Goal: Information Seeking & Learning: Learn about a topic

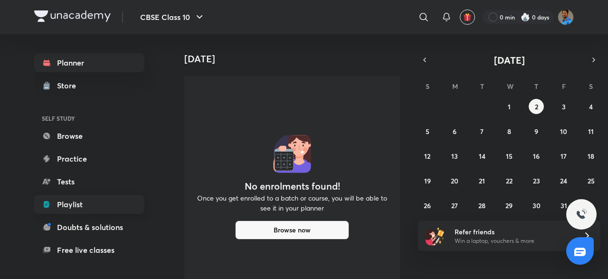
click at [86, 205] on link "Playlist" at bounding box center [89, 204] width 110 height 19
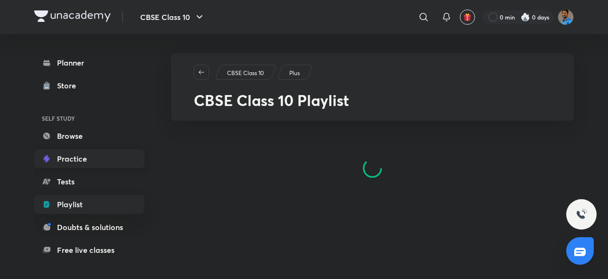
click at [89, 160] on link "Practice" at bounding box center [89, 158] width 110 height 19
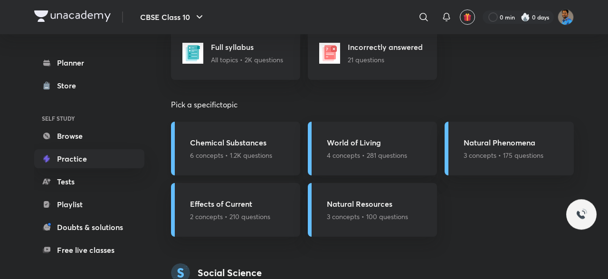
scroll to position [1236, 0]
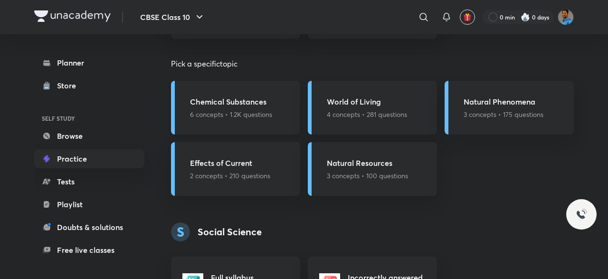
click at [236, 114] on p "6 concepts • 1.2K questions" at bounding box center [231, 114] width 82 height 10
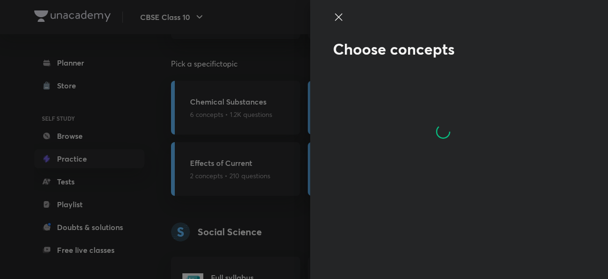
click at [239, 156] on div at bounding box center [304, 139] width 608 height 279
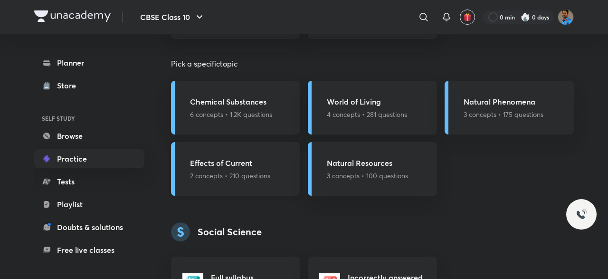
click at [240, 152] on div "Effects of Current 2 concepts • 210 questions" at bounding box center [235, 169] width 129 height 54
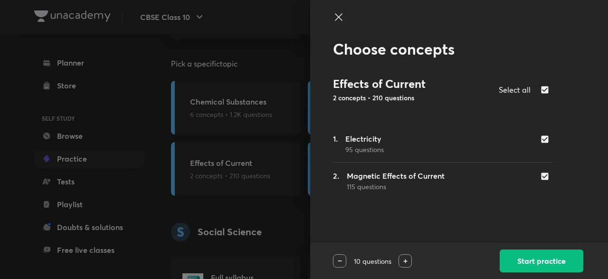
click at [546, 178] on input "checkbox" at bounding box center [546, 177] width 13 height 10
checkbox input "false"
click at [539, 257] on button "Start practice" at bounding box center [542, 260] width 84 height 23
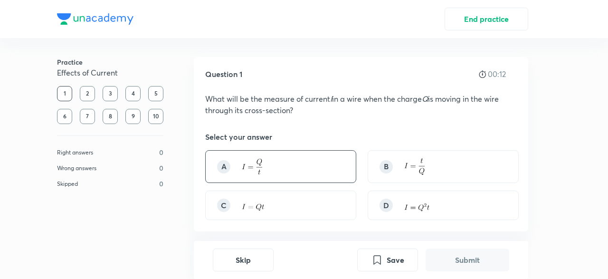
click at [311, 160] on div "A" at bounding box center [280, 166] width 151 height 33
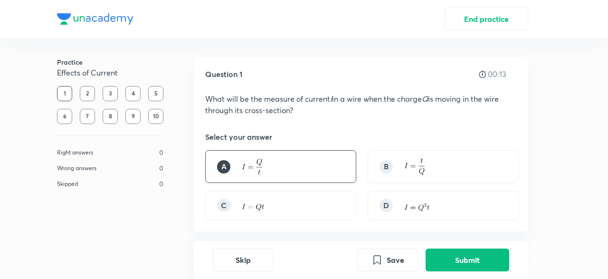
click at [428, 246] on div "Skip Save Submit" at bounding box center [361, 260] width 335 height 38
click at [435, 255] on button "Submit" at bounding box center [468, 259] width 84 height 23
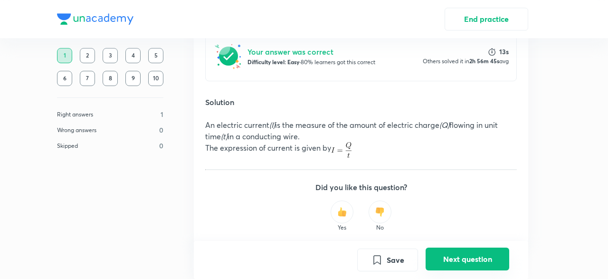
scroll to position [249, 0]
click at [446, 257] on button "Next question" at bounding box center [468, 259] width 84 height 23
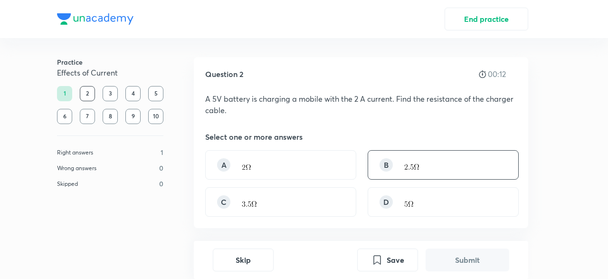
click at [477, 169] on div "B" at bounding box center [443, 164] width 151 height 29
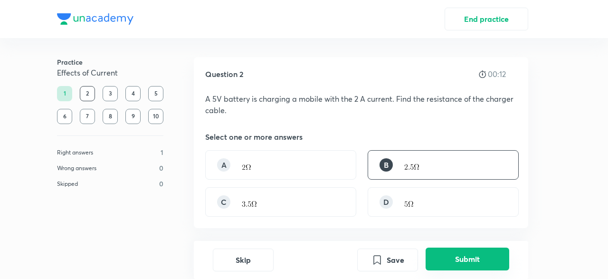
click at [475, 262] on button "Submit" at bounding box center [468, 259] width 84 height 23
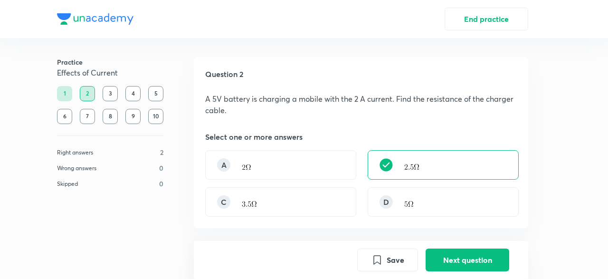
scroll to position [236, 0]
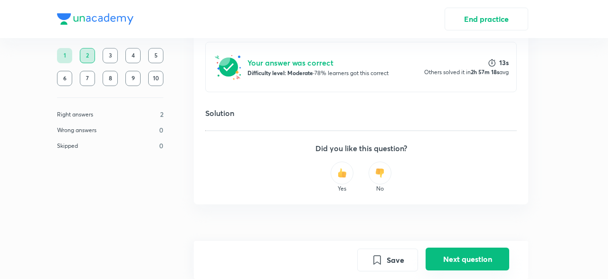
click at [460, 252] on button "Next question" at bounding box center [468, 259] width 84 height 23
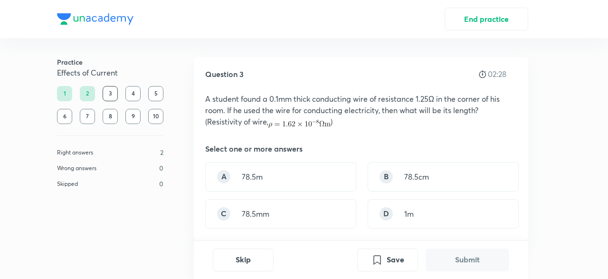
click at [311, 193] on div "A 78.5m B 78.5cm C 78.5mm D 1m" at bounding box center [361, 195] width 312 height 67
click at [377, 175] on div "B 78.5cm" at bounding box center [443, 176] width 151 height 29
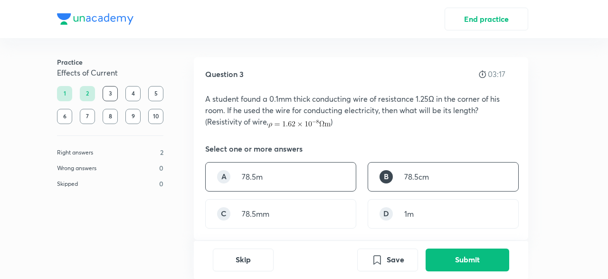
click at [310, 181] on div "A 78.5m" at bounding box center [280, 176] width 151 height 29
click at [419, 182] on div "B 78.5cm" at bounding box center [443, 176] width 151 height 29
click at [424, 183] on div "B 78.5cm" at bounding box center [443, 176] width 151 height 29
click at [292, 174] on div "A 78.5m" at bounding box center [280, 176] width 151 height 29
click at [473, 273] on div "Skip Save Submit" at bounding box center [361, 260] width 335 height 38
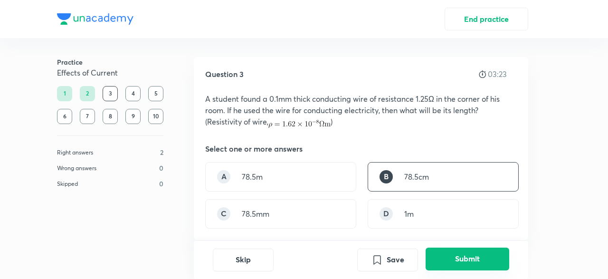
click at [471, 266] on button "Submit" at bounding box center [468, 259] width 84 height 23
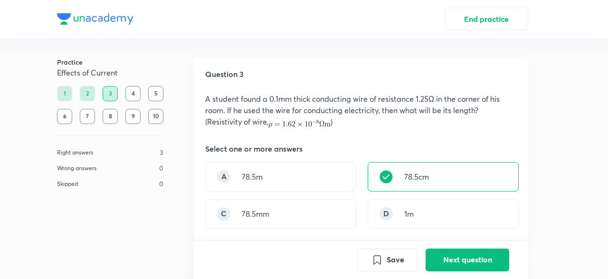
drag, startPoint x: 205, startPoint y: 96, endPoint x: 419, endPoint y: 157, distance: 222.6
click at [419, 157] on div "Question 3 00:00 A student found a 0.1mm thick conducting wire of resistance 1.…" at bounding box center [361, 148] width 335 height 183
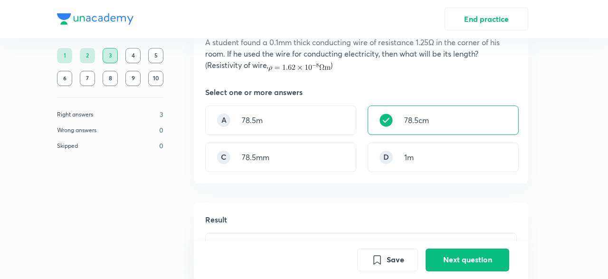
scroll to position [82, 0]
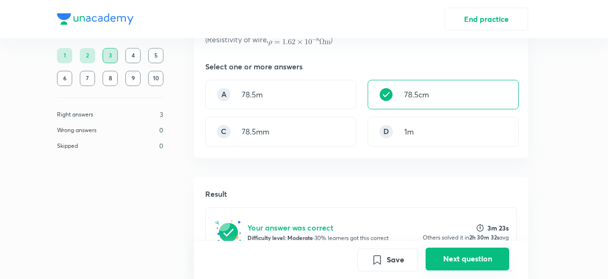
click at [470, 257] on button "Next question" at bounding box center [468, 259] width 84 height 23
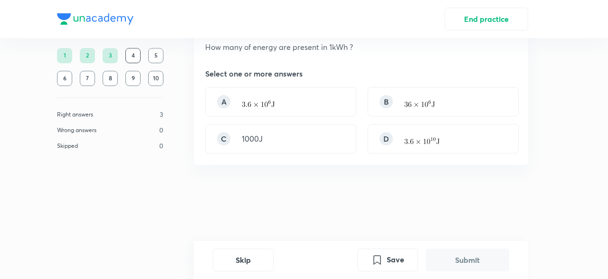
scroll to position [0, 0]
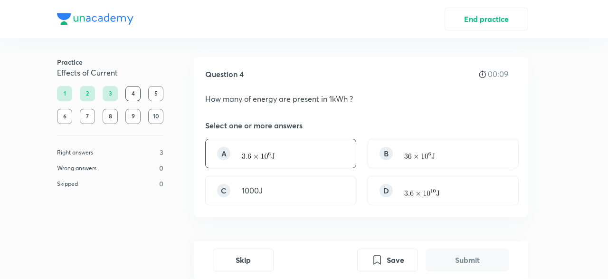
click at [323, 141] on div "A" at bounding box center [280, 153] width 151 height 29
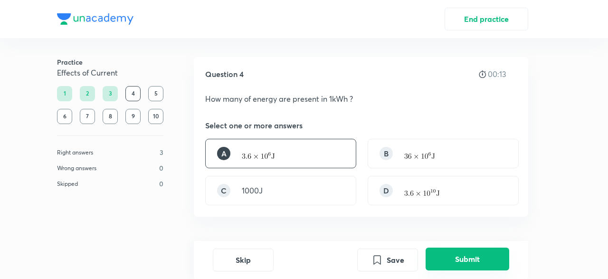
click at [467, 251] on button "Submit" at bounding box center [468, 259] width 84 height 23
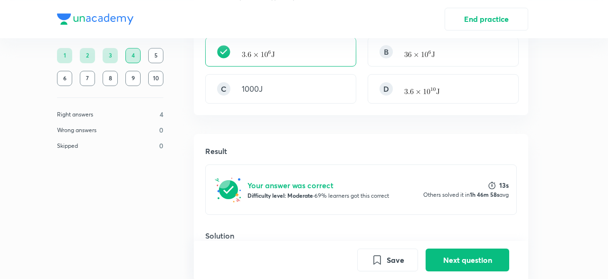
scroll to position [142, 0]
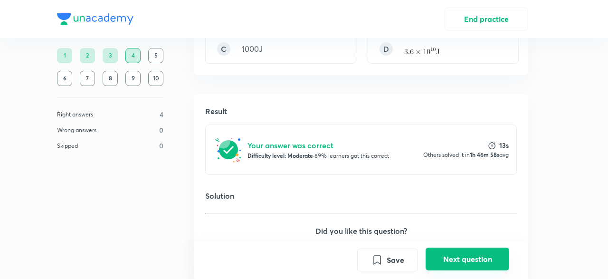
click at [454, 258] on button "Next question" at bounding box center [468, 259] width 84 height 23
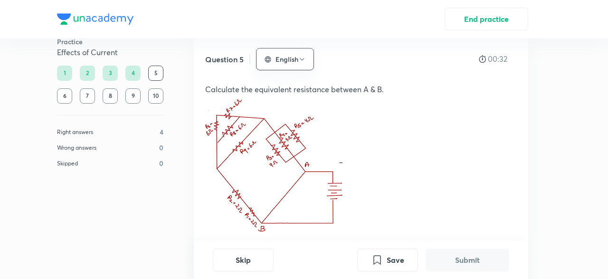
scroll to position [29, 0]
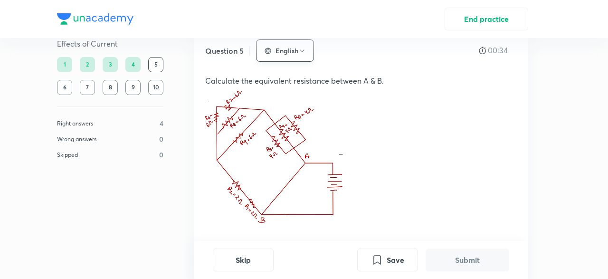
click at [304, 48] on icon "button" at bounding box center [302, 51] width 8 height 8
click at [403, 132] on div at bounding box center [304, 139] width 608 height 279
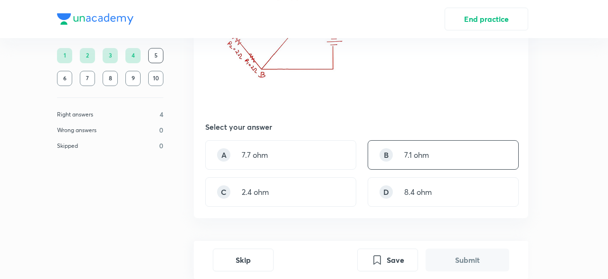
scroll to position [194, 0]
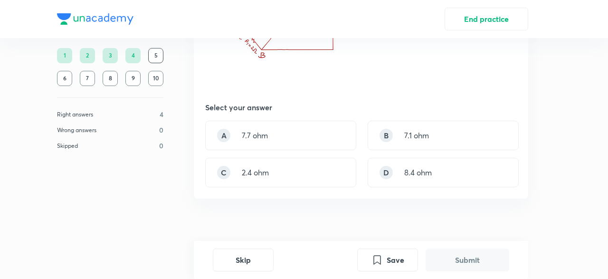
click at [291, 104] on div "Select your answer" at bounding box center [361, 107] width 312 height 11
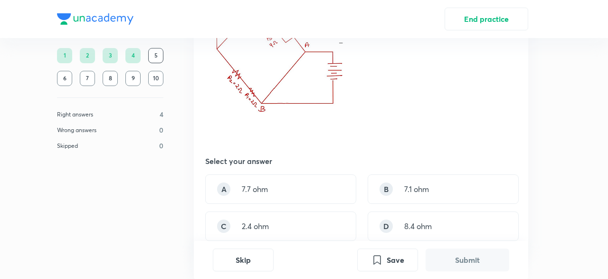
scroll to position [111, 0]
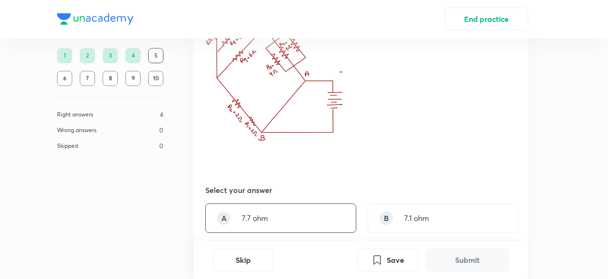
click at [294, 209] on div "A 7.7 ohm" at bounding box center [280, 217] width 151 height 29
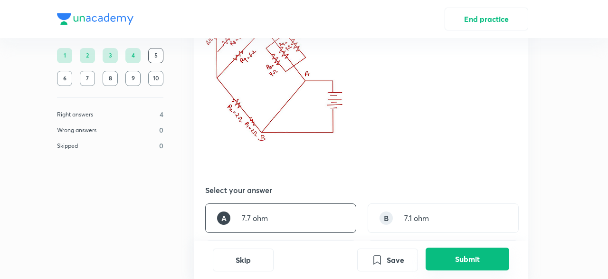
click at [459, 259] on button "Submit" at bounding box center [468, 259] width 84 height 23
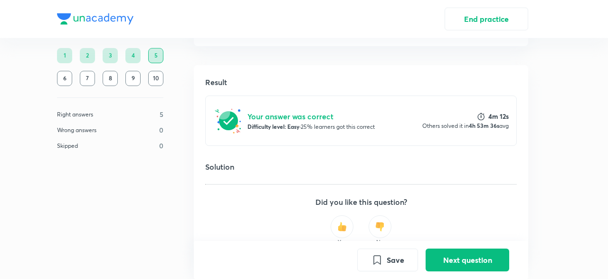
scroll to position [400, 0]
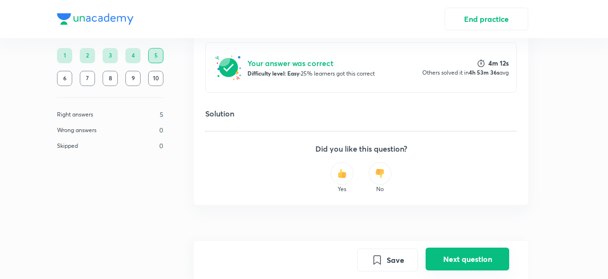
click at [446, 259] on button "Next question" at bounding box center [468, 259] width 84 height 23
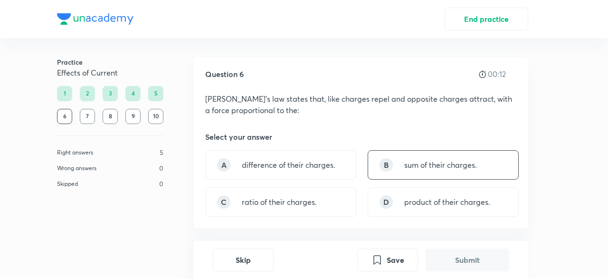
click at [376, 159] on div "B sum of their charges." at bounding box center [443, 164] width 151 height 29
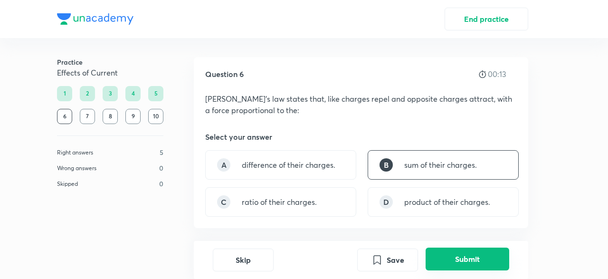
click at [449, 269] on button "Submit" at bounding box center [468, 259] width 84 height 23
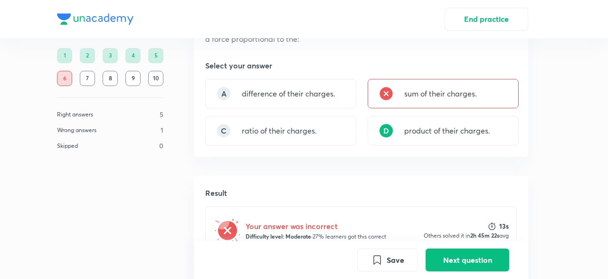
scroll to position [164, 0]
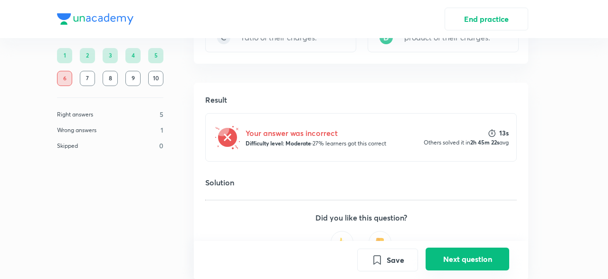
click at [472, 256] on button "Next question" at bounding box center [468, 259] width 84 height 23
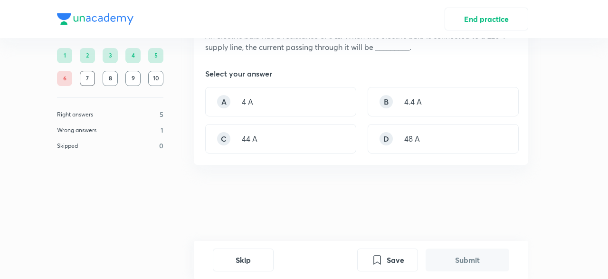
scroll to position [0, 0]
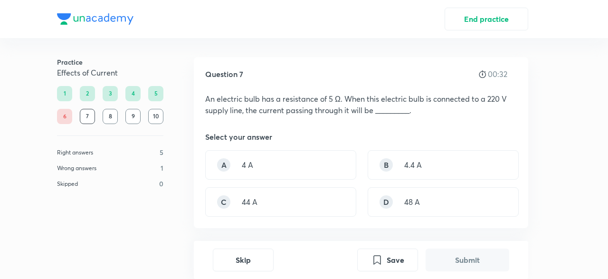
drag, startPoint x: 265, startPoint y: 205, endPoint x: 404, endPoint y: 239, distance: 143.3
click at [265, 205] on div "C 44 A" at bounding box center [280, 201] width 151 height 29
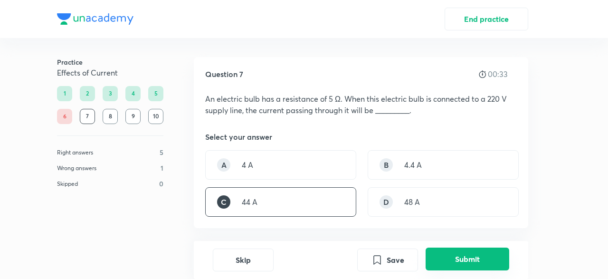
click at [451, 256] on button "Submit" at bounding box center [468, 259] width 84 height 23
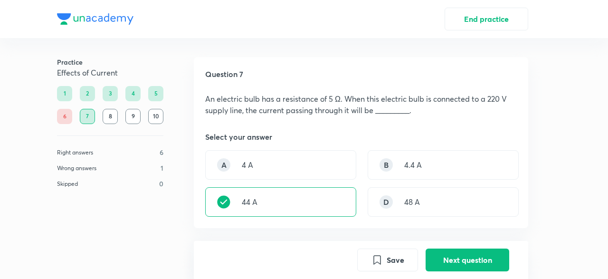
scroll to position [225, 0]
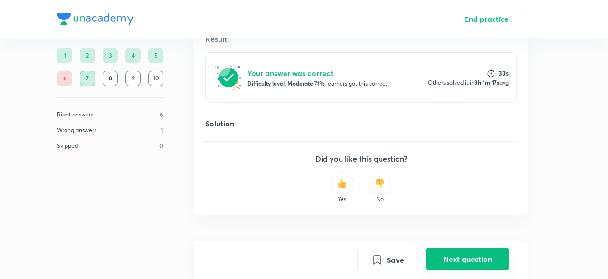
click at [459, 258] on button "Next question" at bounding box center [468, 259] width 84 height 23
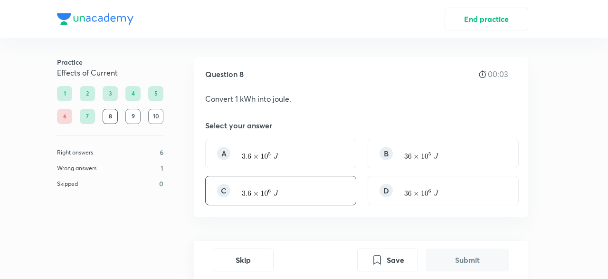
click at [328, 200] on div "C" at bounding box center [280, 190] width 151 height 29
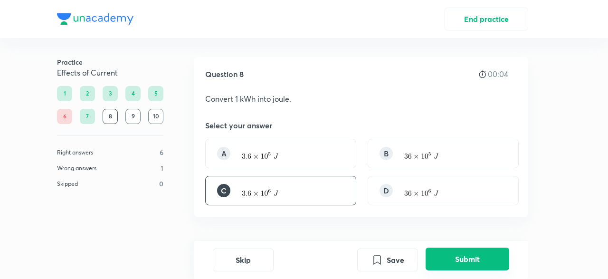
click at [488, 262] on button "Submit" at bounding box center [468, 259] width 84 height 23
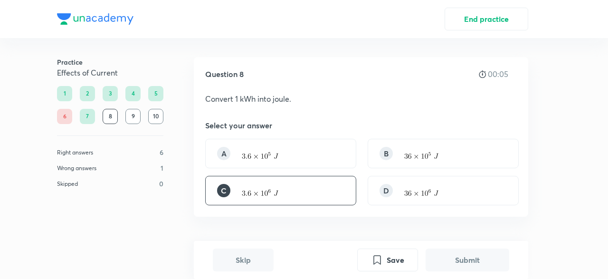
scroll to position [224, 0]
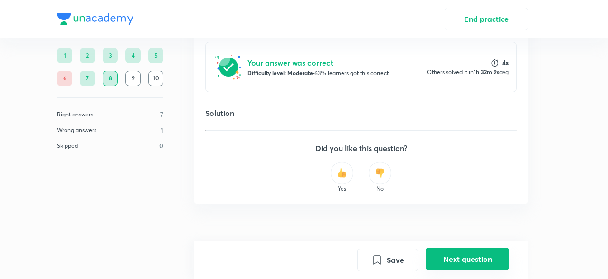
click at [460, 254] on button "Next question" at bounding box center [468, 259] width 84 height 23
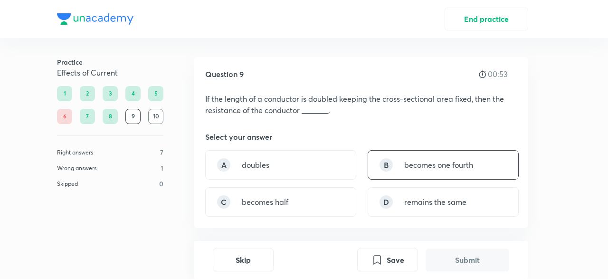
click at [436, 170] on p "becomes one fourth" at bounding box center [438, 164] width 69 height 11
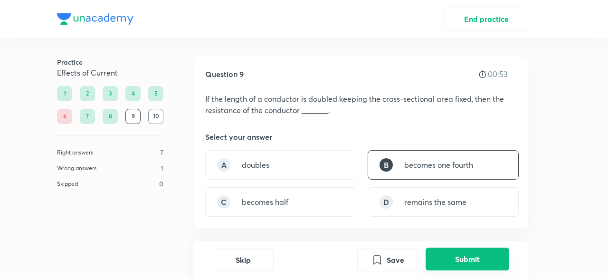
click at [460, 257] on button "Submit" at bounding box center [468, 259] width 84 height 23
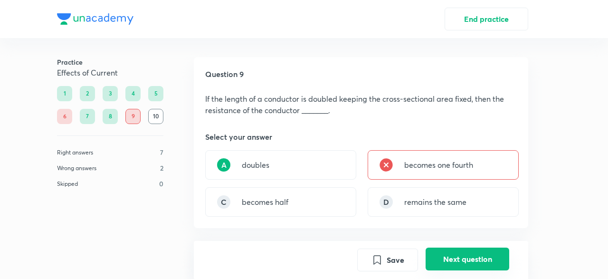
click at [476, 259] on button "Next question" at bounding box center [468, 259] width 84 height 23
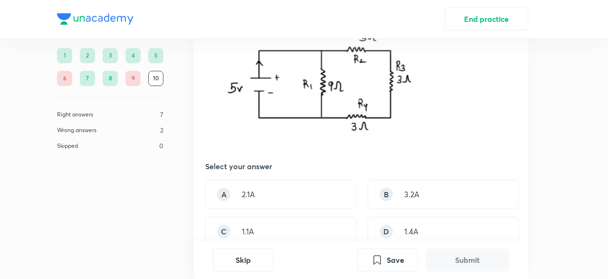
scroll to position [164, 0]
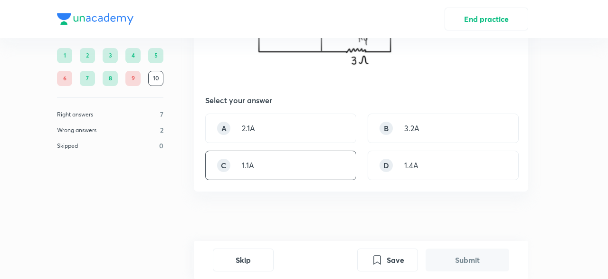
click at [330, 163] on div "C 1.1A" at bounding box center [280, 165] width 151 height 29
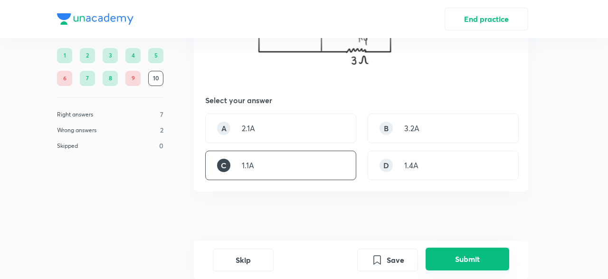
click at [436, 260] on button "Submit" at bounding box center [468, 259] width 84 height 23
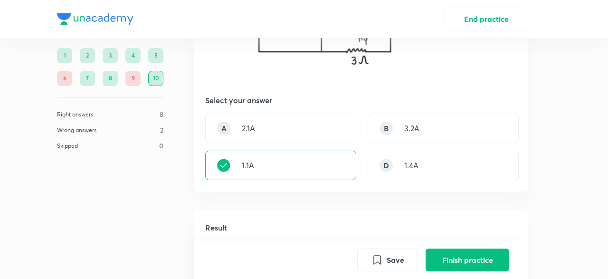
scroll to position [353, 0]
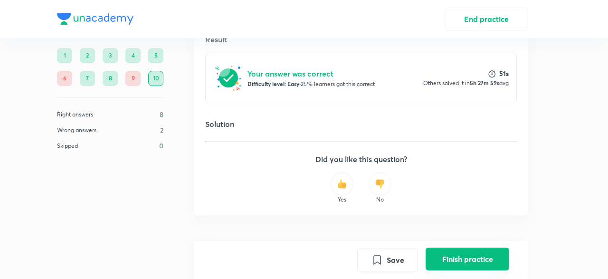
click at [459, 263] on button "Finish practice" at bounding box center [468, 259] width 84 height 23
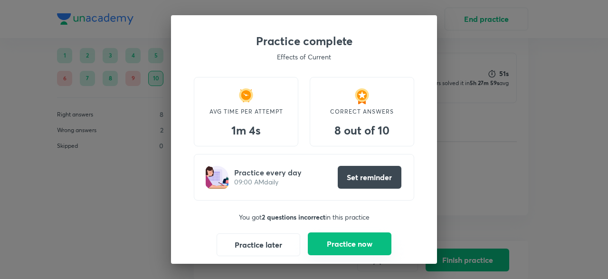
click at [321, 245] on button "Practice now" at bounding box center [350, 243] width 84 height 23
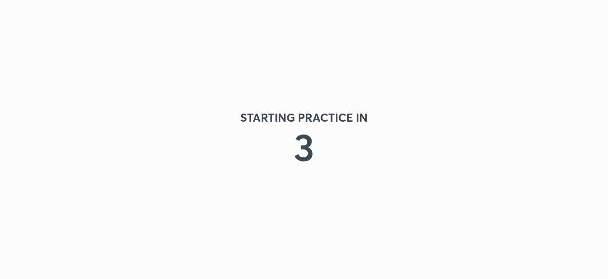
scroll to position [0, 0]
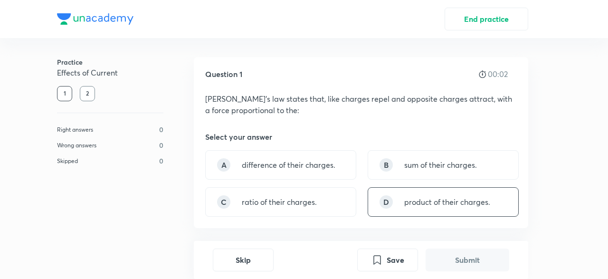
click at [396, 197] on div "D product of their charges." at bounding box center [443, 201] width 151 height 29
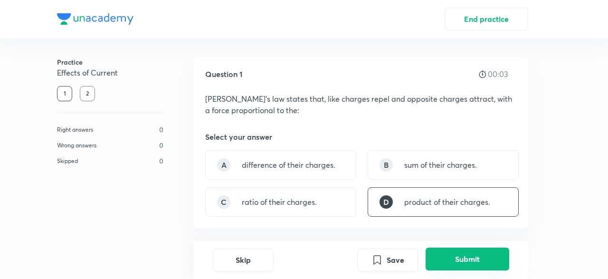
click at [469, 262] on button "Submit" at bounding box center [468, 259] width 84 height 23
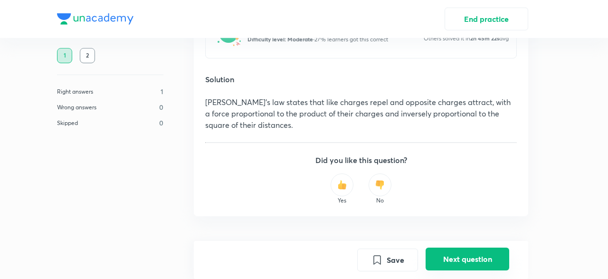
scroll to position [281, 0]
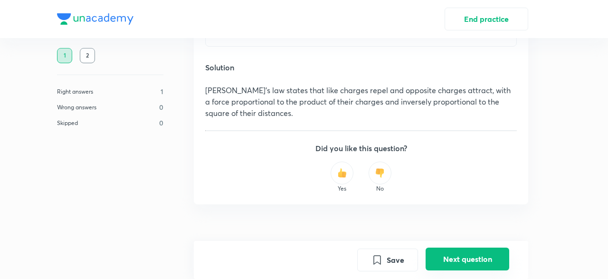
click at [446, 257] on button "Next question" at bounding box center [468, 259] width 84 height 23
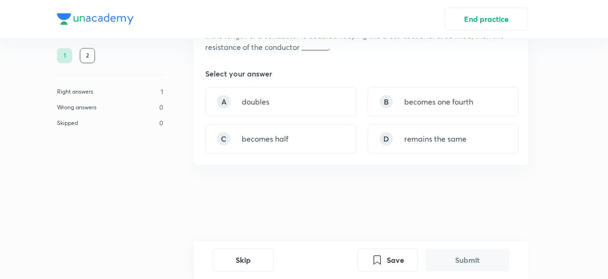
scroll to position [0, 0]
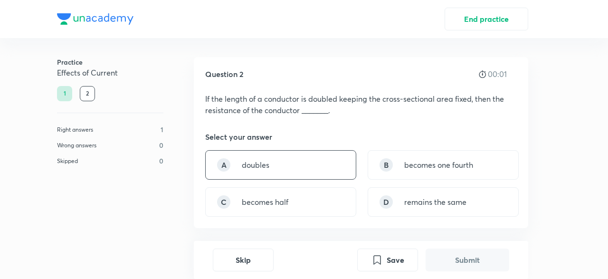
click at [347, 169] on div "A doubles" at bounding box center [280, 164] width 151 height 29
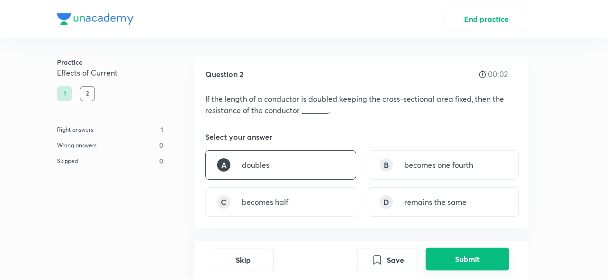
click at [448, 251] on button "Submit" at bounding box center [468, 259] width 84 height 23
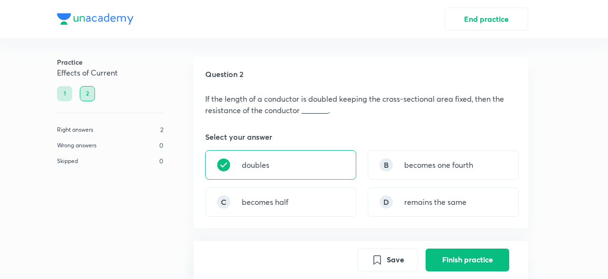
scroll to position [246, 0]
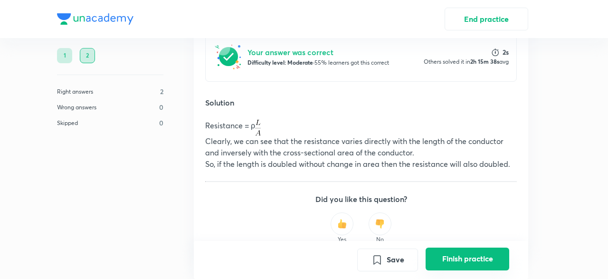
click at [434, 253] on button "Finish practice" at bounding box center [468, 259] width 84 height 23
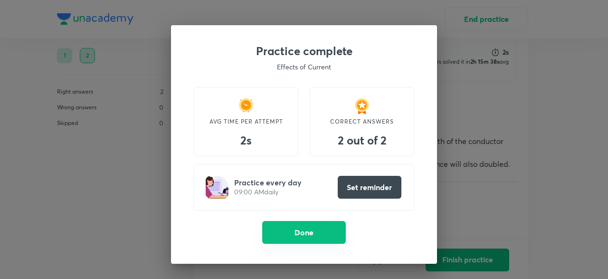
click at [338, 230] on button "Done" at bounding box center [304, 232] width 84 height 23
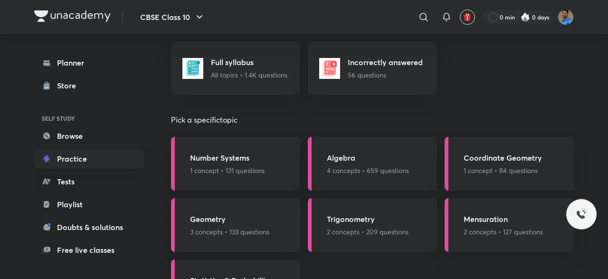
scroll to position [741, 0]
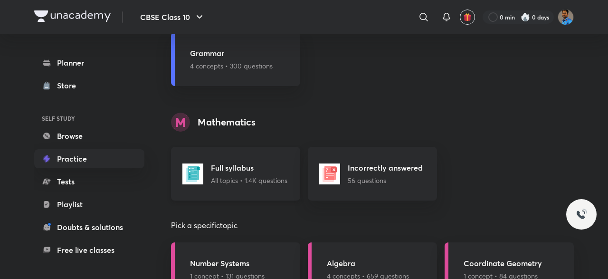
click at [289, 174] on div "Full syllabus All topics • 1.4K questions" at bounding box center [235, 174] width 129 height 54
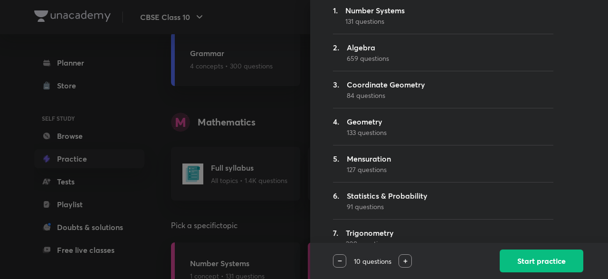
scroll to position [129, 0]
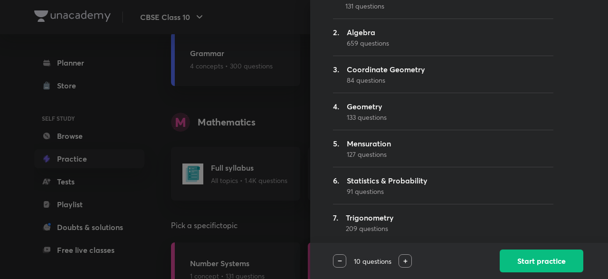
click at [396, 259] on p "10 questions" at bounding box center [372, 261] width 52 height 10
click at [407, 266] on div at bounding box center [405, 260] width 13 height 13
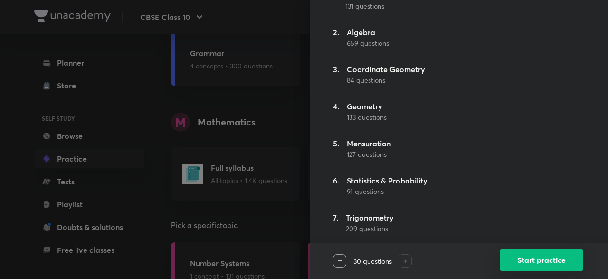
click at [553, 266] on button "Start practice" at bounding box center [542, 260] width 84 height 23
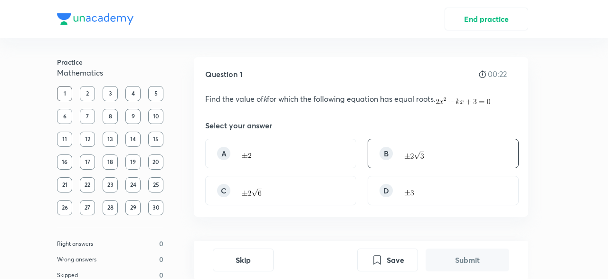
click at [427, 154] on div "B" at bounding box center [443, 153] width 151 height 29
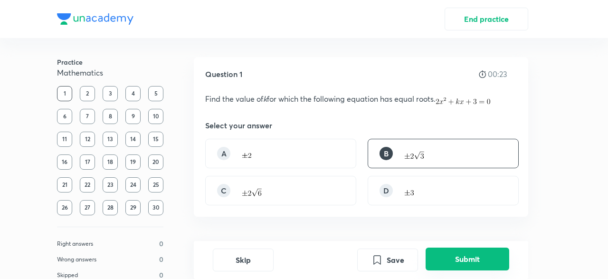
click at [432, 254] on button "Submit" at bounding box center [468, 259] width 84 height 23
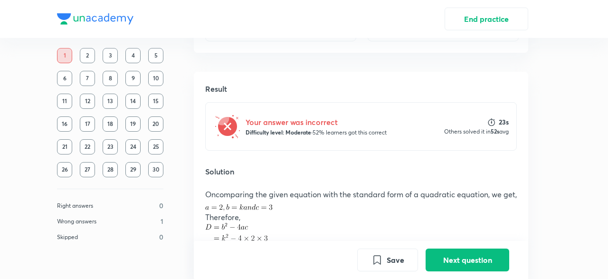
scroll to position [164, 0]
click at [455, 257] on button "Next question" at bounding box center [468, 259] width 84 height 23
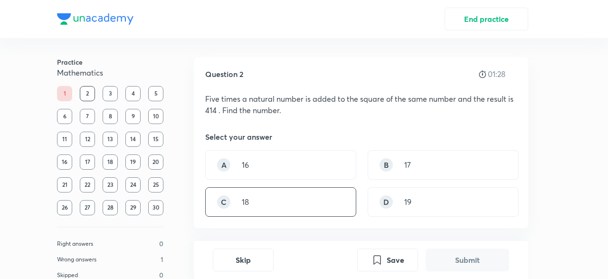
click at [251, 213] on div "C 18" at bounding box center [280, 201] width 151 height 29
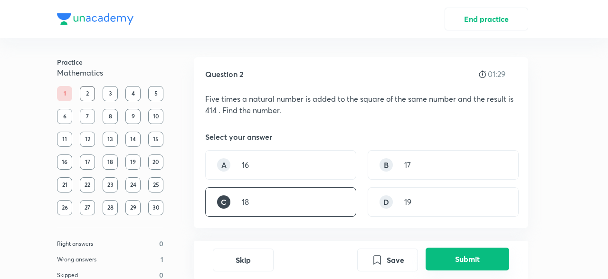
click at [445, 257] on button "Submit" at bounding box center [468, 259] width 84 height 23
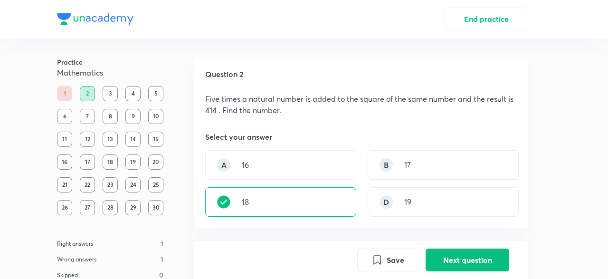
scroll to position [246, 0]
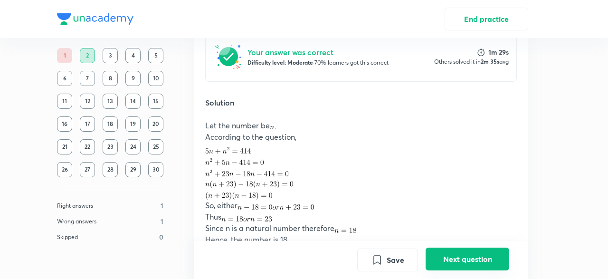
click at [441, 252] on button "Next question" at bounding box center [468, 259] width 84 height 23
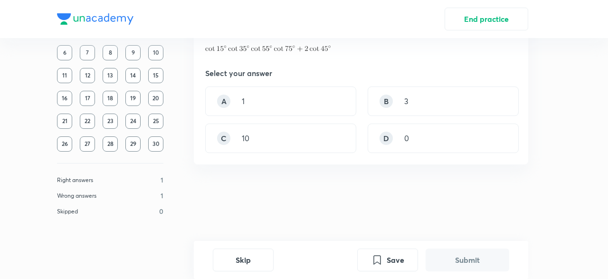
scroll to position [0, 0]
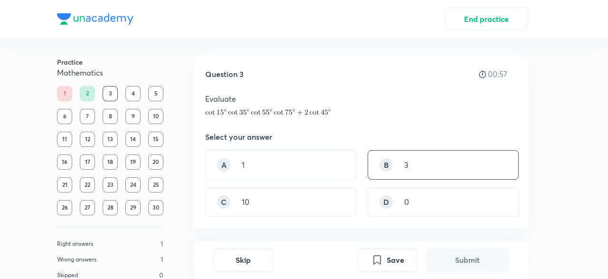
click at [390, 153] on div "B 3" at bounding box center [443, 164] width 151 height 29
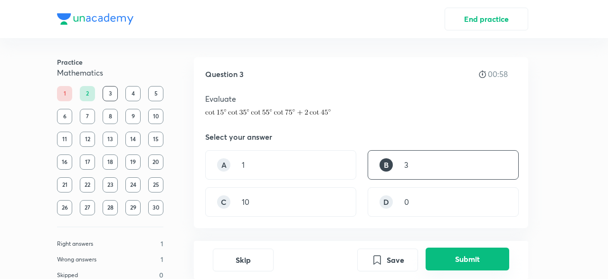
click at [444, 254] on button "Submit" at bounding box center [468, 259] width 84 height 23
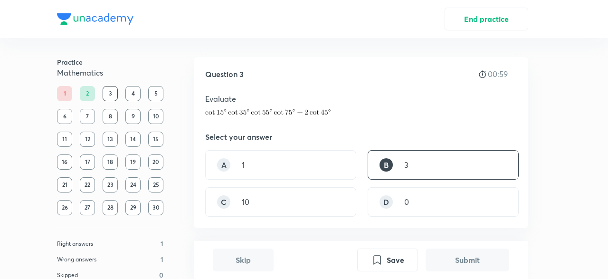
scroll to position [246, 0]
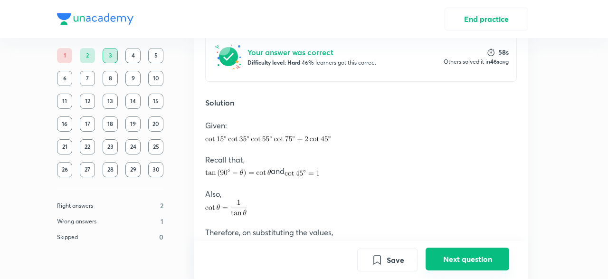
click at [453, 262] on button "Next question" at bounding box center [468, 259] width 84 height 23
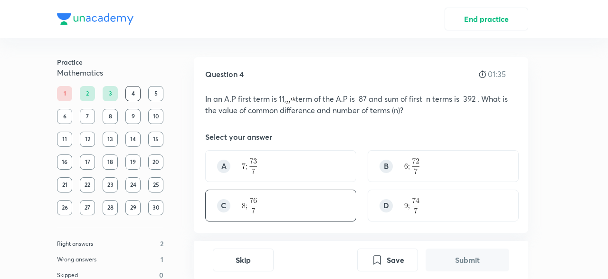
click at [297, 206] on div "C" at bounding box center [280, 206] width 151 height 32
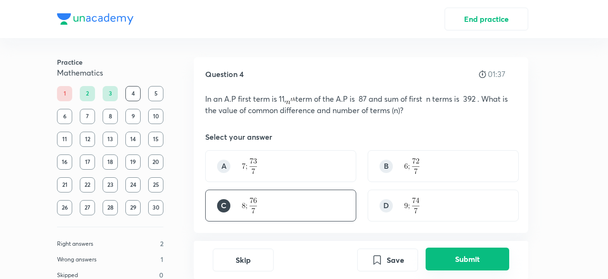
click at [460, 255] on button "Submit" at bounding box center [468, 259] width 84 height 23
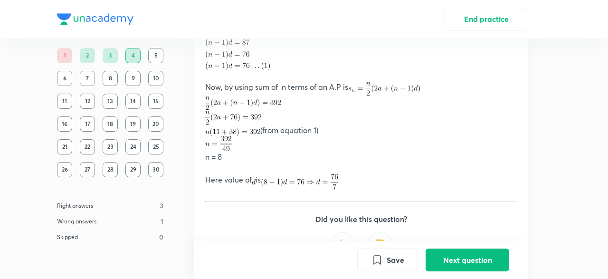
scroll to position [416, 0]
click at [461, 255] on button "Next question" at bounding box center [468, 259] width 84 height 23
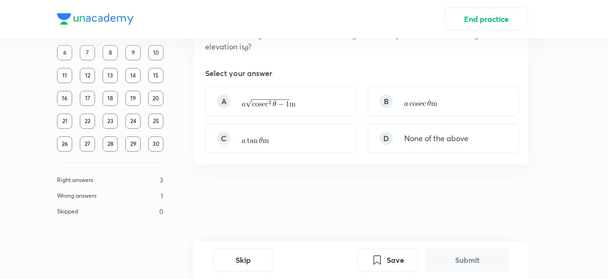
scroll to position [0, 0]
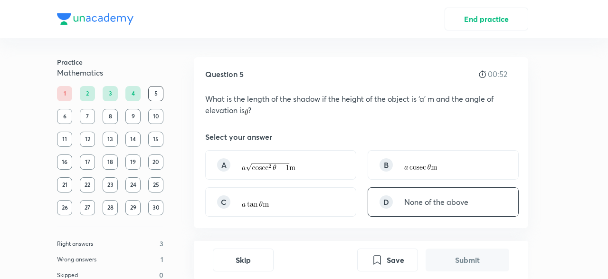
click at [407, 199] on p "None of the above" at bounding box center [436, 201] width 64 height 11
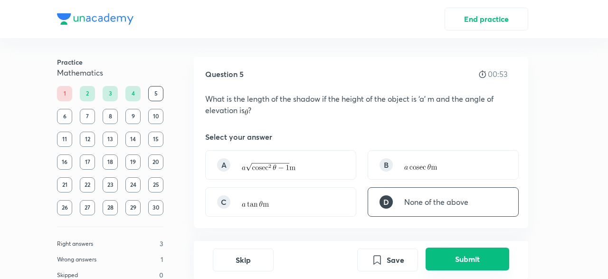
click at [471, 256] on button "Submit" at bounding box center [468, 259] width 84 height 23
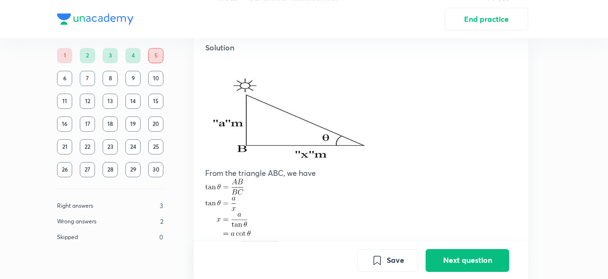
scroll to position [329, 0]
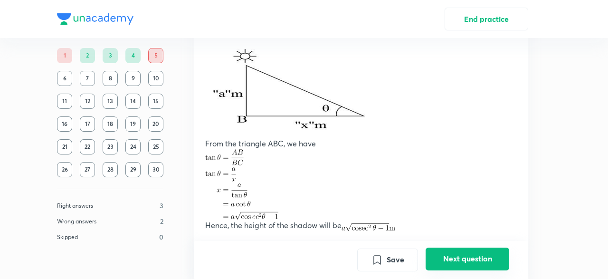
click at [479, 259] on button "Next question" at bounding box center [468, 259] width 84 height 23
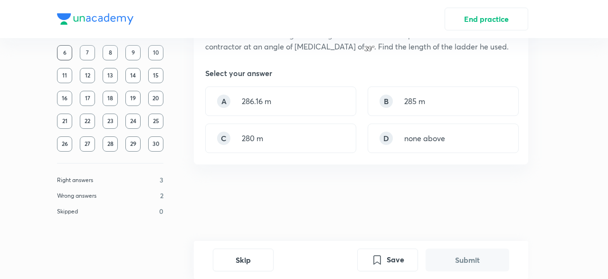
scroll to position [0, 0]
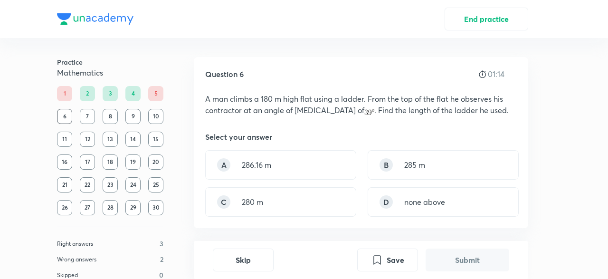
drag, startPoint x: 320, startPoint y: 205, endPoint x: 427, endPoint y: 229, distance: 109.5
click at [321, 205] on div "C 280 m" at bounding box center [280, 201] width 151 height 29
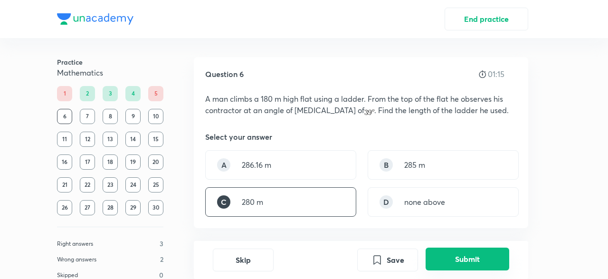
click at [477, 252] on button "Submit" at bounding box center [468, 259] width 84 height 23
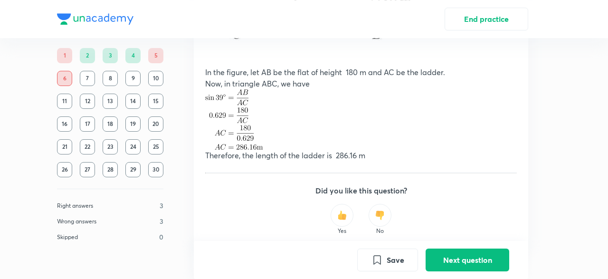
scroll to position [465, 0]
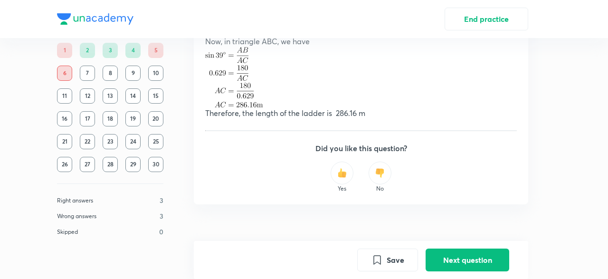
click at [377, 173] on img at bounding box center [380, 173] width 10 height 10
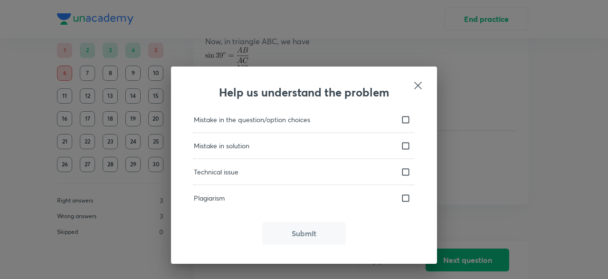
click at [350, 153] on div "Mistake in the question/option choices Mistake in solution Technical issue Plag…" at bounding box center [304, 159] width 220 height 88
click at [403, 149] on input "checkbox" at bounding box center [407, 146] width 13 height 10
checkbox input "true"
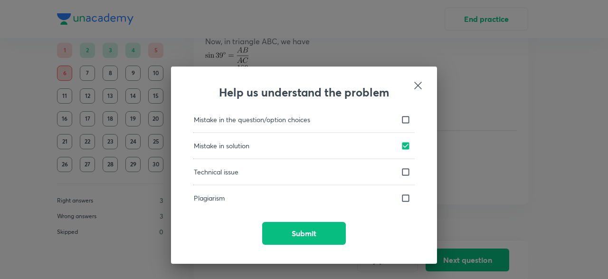
click at [408, 123] on input "checkbox" at bounding box center [407, 120] width 13 height 10
checkbox input "true"
click at [283, 230] on button "Submit" at bounding box center [304, 232] width 84 height 23
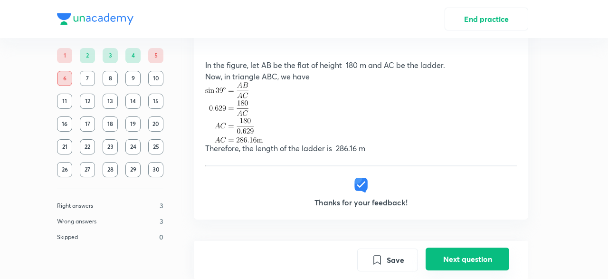
click at [466, 263] on button "Next question" at bounding box center [468, 259] width 84 height 23
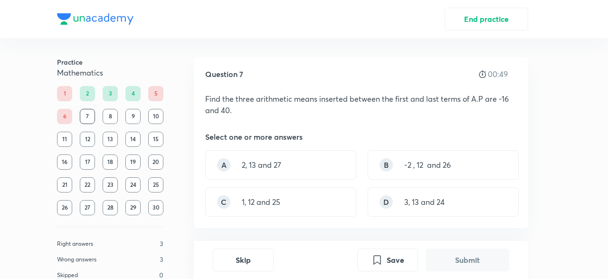
scroll to position [45, 0]
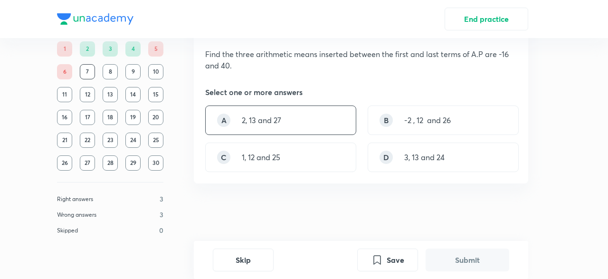
click at [347, 120] on div "A 2, 13 and 27" at bounding box center [280, 119] width 151 height 29
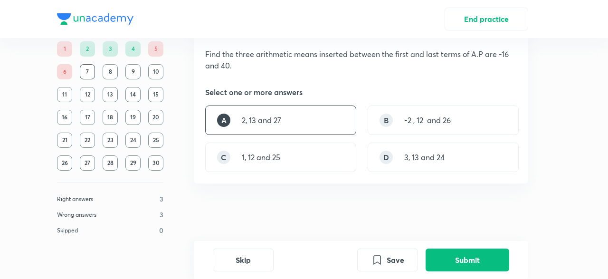
click at [347, 121] on div "A 2, 13 and 27" at bounding box center [280, 119] width 151 height 29
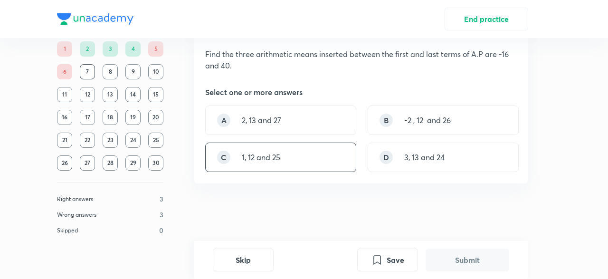
click at [338, 148] on div "C 1, 12 and 25" at bounding box center [280, 157] width 151 height 29
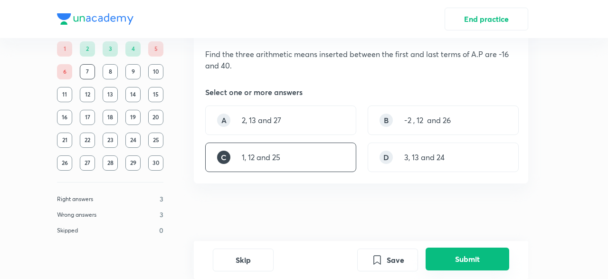
click at [461, 267] on button "Submit" at bounding box center [468, 259] width 84 height 23
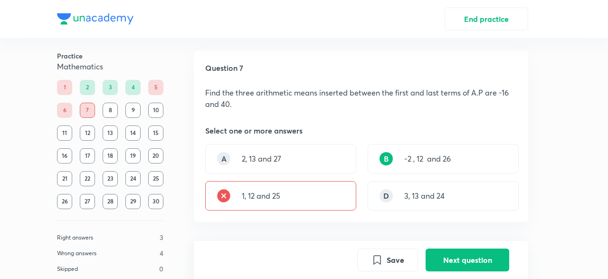
scroll to position [0, 0]
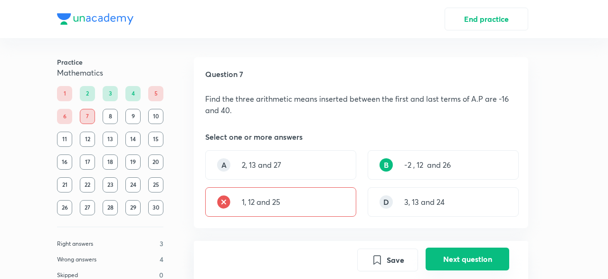
click at [439, 252] on button "Next question" at bounding box center [468, 259] width 84 height 23
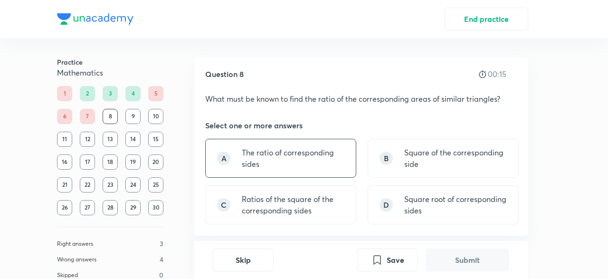
click at [335, 162] on p "The ratio of corresponding sides" at bounding box center [293, 158] width 103 height 23
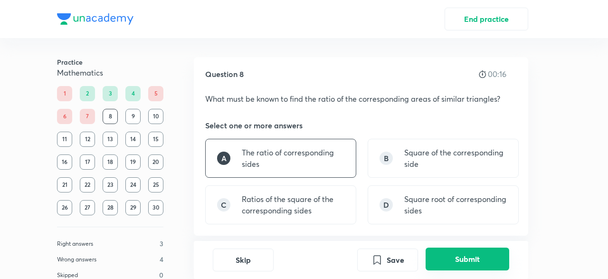
click at [443, 254] on button "Submit" at bounding box center [468, 259] width 84 height 23
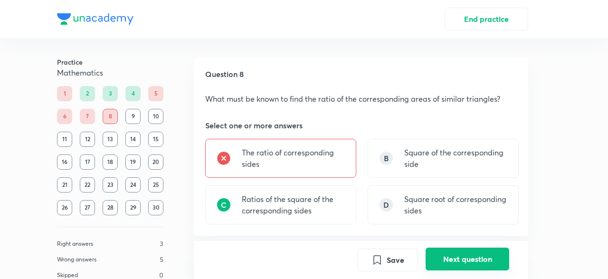
click at [456, 254] on button "Next question" at bounding box center [468, 259] width 84 height 23
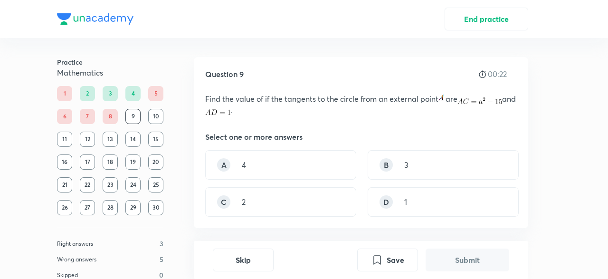
click at [333, 182] on div "A 4 B 3 C 2 D 1" at bounding box center [361, 183] width 312 height 67
click at [337, 172] on div "A 4" at bounding box center [280, 164] width 151 height 29
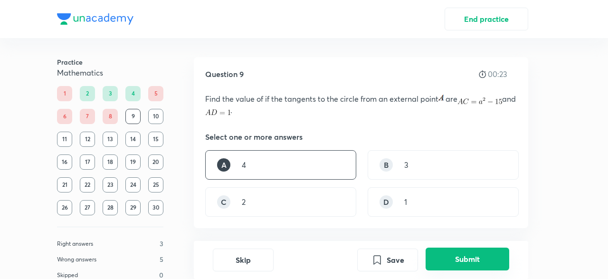
click at [466, 264] on button "Submit" at bounding box center [468, 259] width 84 height 23
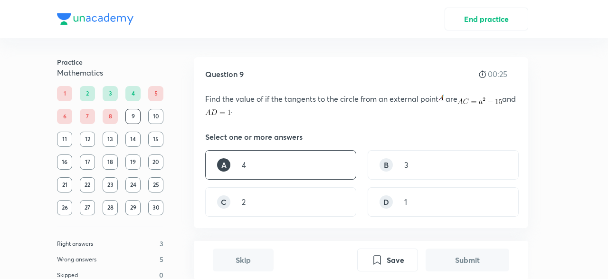
scroll to position [236, 0]
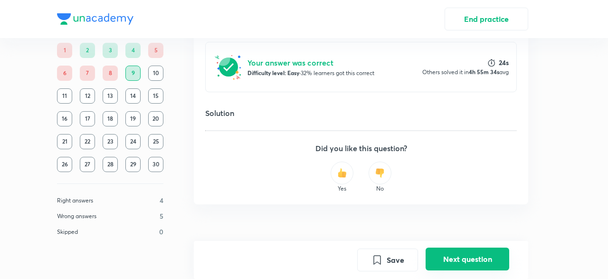
click at [463, 267] on button "Next question" at bounding box center [468, 259] width 84 height 23
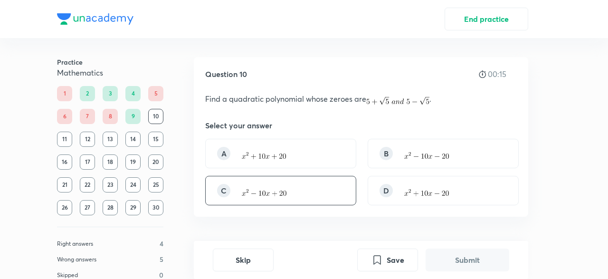
click at [321, 197] on div "C" at bounding box center [280, 190] width 151 height 29
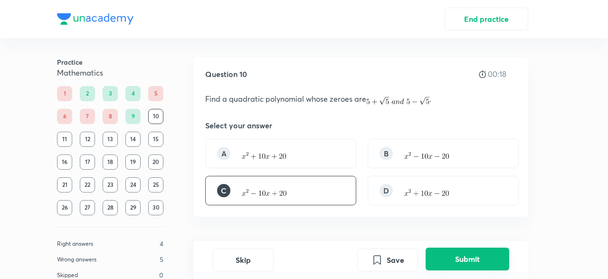
click at [440, 255] on button "Submit" at bounding box center [468, 259] width 84 height 23
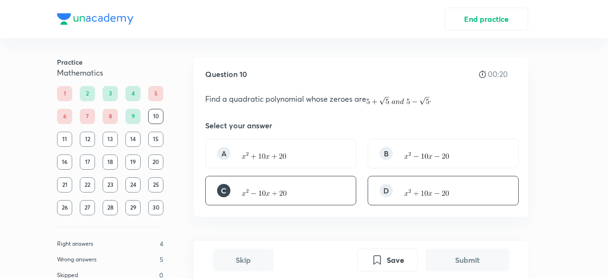
scroll to position [235, 0]
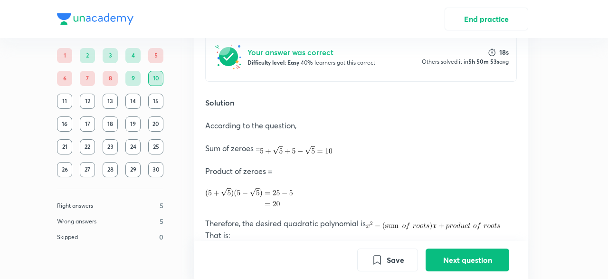
click at [442, 241] on p at bounding box center [361, 246] width 312 height 11
drag, startPoint x: 449, startPoint y: 266, endPoint x: 429, endPoint y: 234, distance: 37.4
click at [450, 266] on button "Next question" at bounding box center [468, 260] width 84 height 23
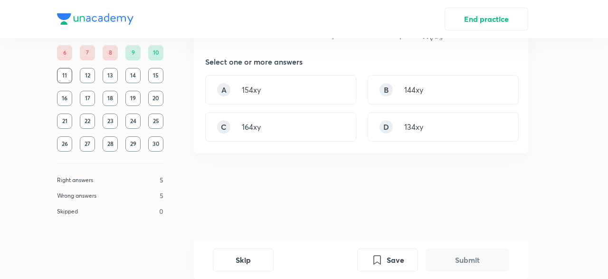
scroll to position [0, 0]
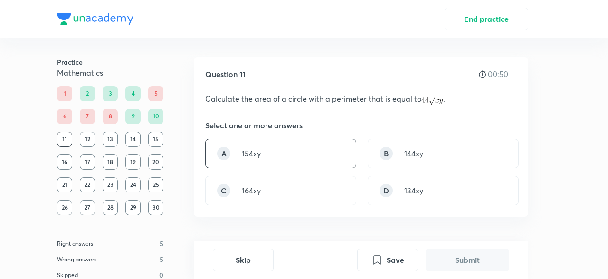
click at [256, 140] on div "A 154xy" at bounding box center [280, 153] width 151 height 29
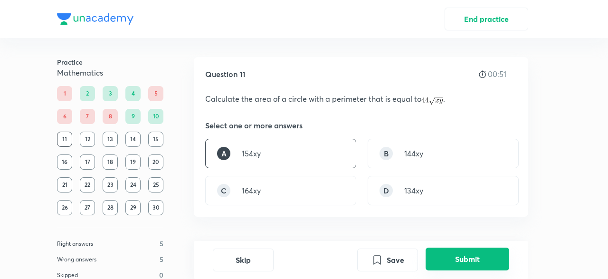
click at [493, 254] on button "Submit" at bounding box center [468, 259] width 84 height 23
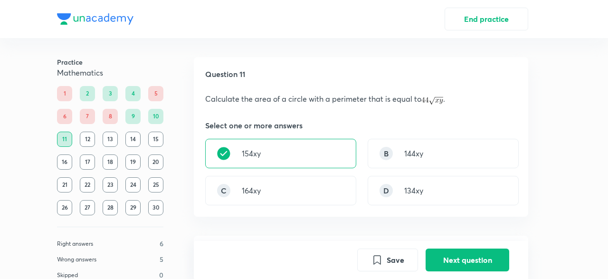
scroll to position [224, 0]
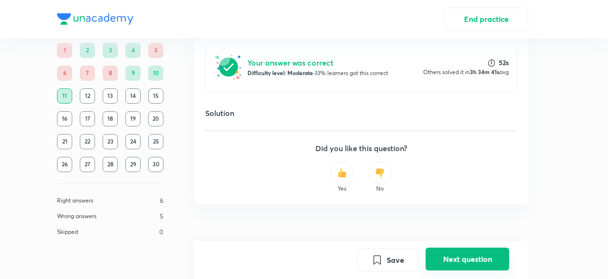
click at [445, 252] on button "Next question" at bounding box center [468, 259] width 84 height 23
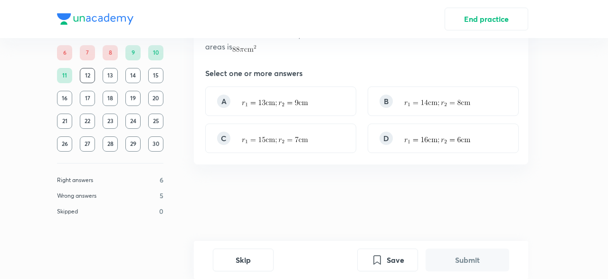
scroll to position [0, 0]
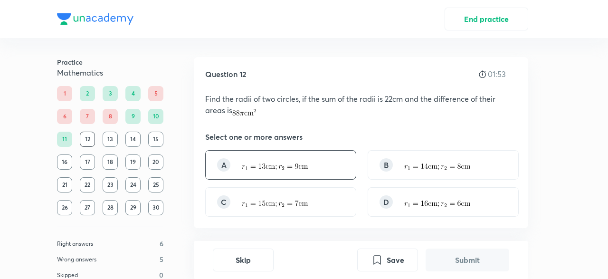
click at [325, 166] on div "A" at bounding box center [280, 164] width 151 height 29
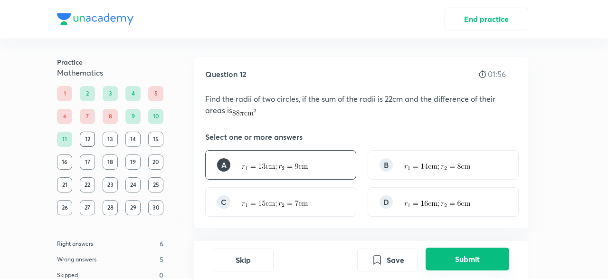
click at [452, 264] on button "Submit" at bounding box center [468, 259] width 84 height 23
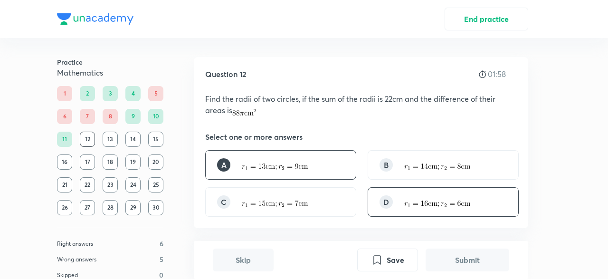
scroll to position [236, 0]
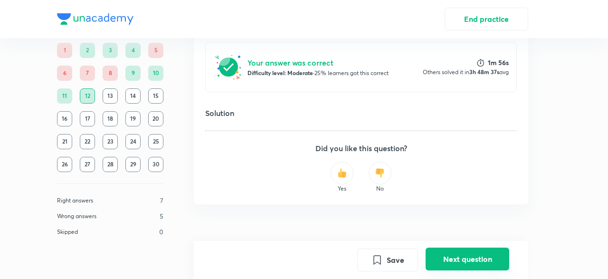
click at [463, 253] on button "Next question" at bounding box center [468, 259] width 84 height 23
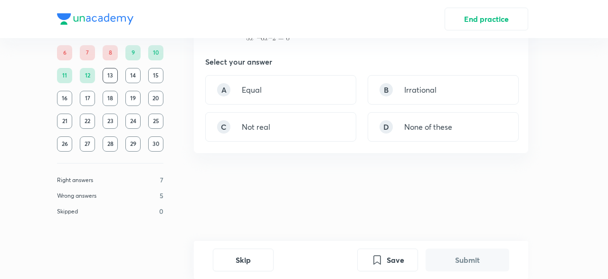
scroll to position [0, 0]
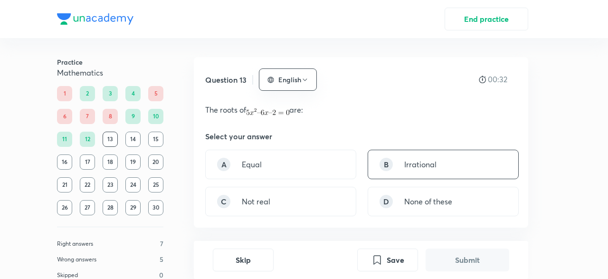
click at [400, 153] on div "B Irrational" at bounding box center [443, 164] width 151 height 29
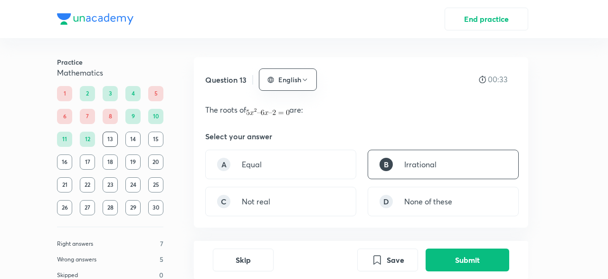
click at [452, 255] on button "Submit" at bounding box center [468, 260] width 84 height 23
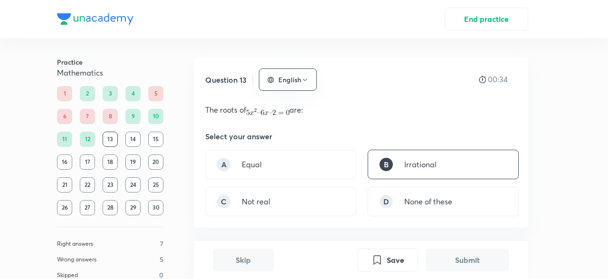
scroll to position [235, 0]
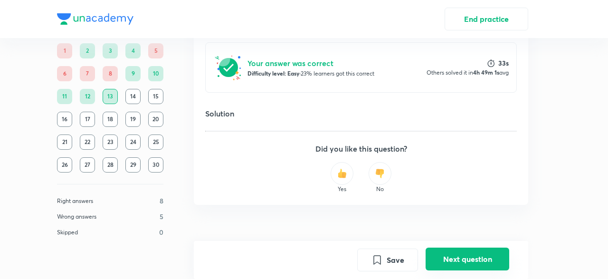
click at [480, 270] on button "Next question" at bounding box center [468, 259] width 84 height 23
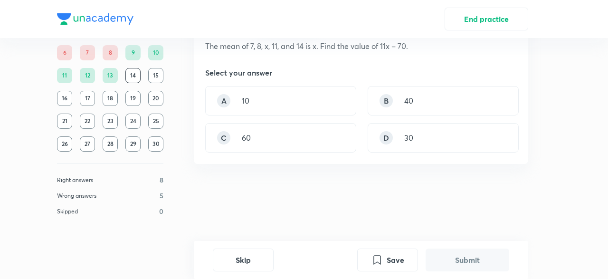
scroll to position [0, 0]
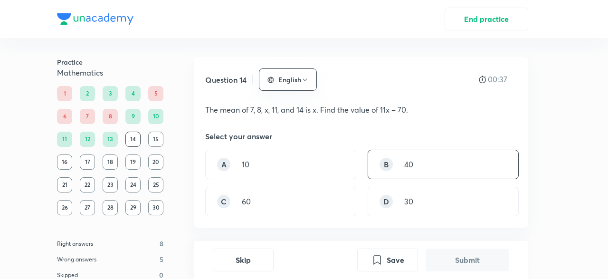
click at [408, 161] on p "40" at bounding box center [408, 164] width 9 height 11
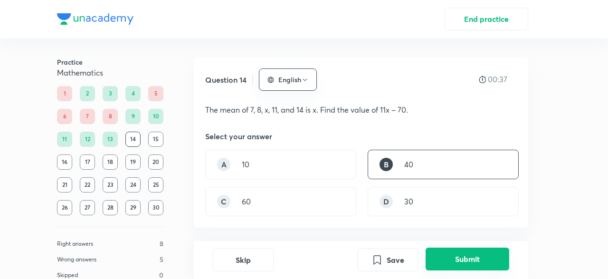
click at [468, 256] on button "Submit" at bounding box center [468, 259] width 84 height 23
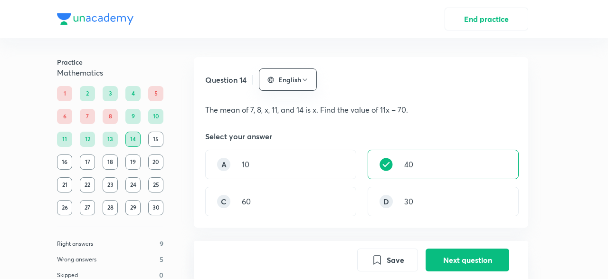
scroll to position [235, 0]
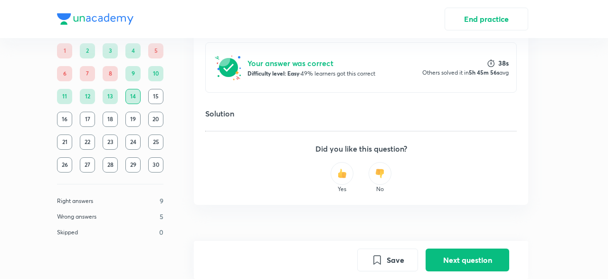
click at [455, 247] on div "Save Next question" at bounding box center [361, 260] width 335 height 38
click at [457, 261] on button "Next question" at bounding box center [468, 259] width 84 height 23
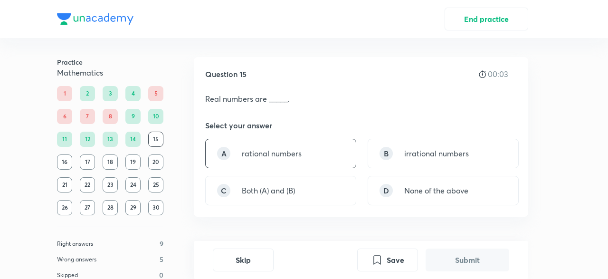
click at [335, 157] on div "A rational numbers" at bounding box center [280, 153] width 151 height 29
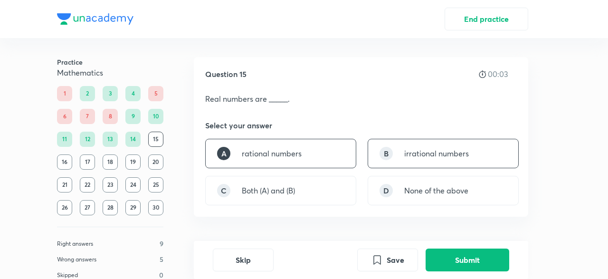
click at [393, 154] on div "B" at bounding box center [386, 153] width 13 height 13
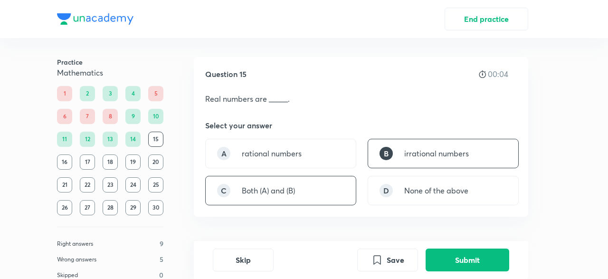
click at [338, 199] on div "C Both (A) and (B)" at bounding box center [280, 190] width 151 height 29
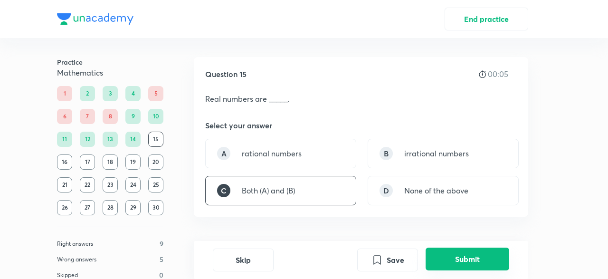
click at [472, 258] on button "Submit" at bounding box center [468, 259] width 84 height 23
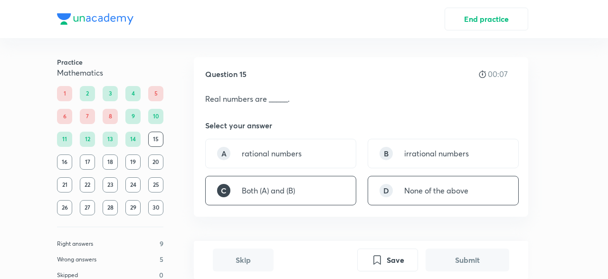
scroll to position [224, 0]
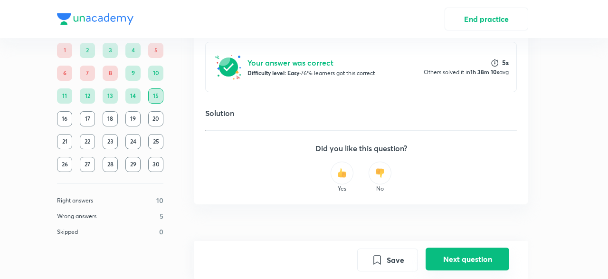
click at [442, 254] on button "Next question" at bounding box center [468, 259] width 84 height 23
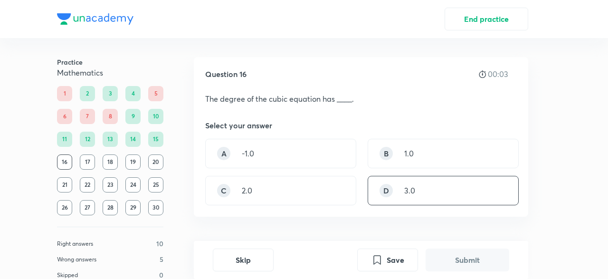
click at [402, 192] on div "D 3.0" at bounding box center [443, 190] width 151 height 29
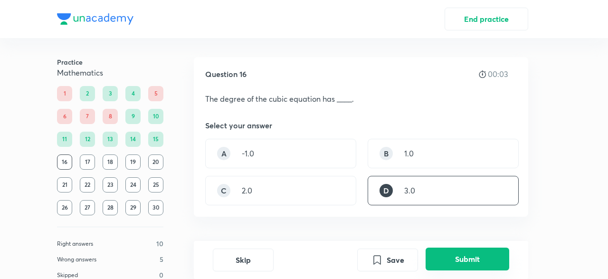
click at [472, 255] on button "Submit" at bounding box center [468, 259] width 84 height 23
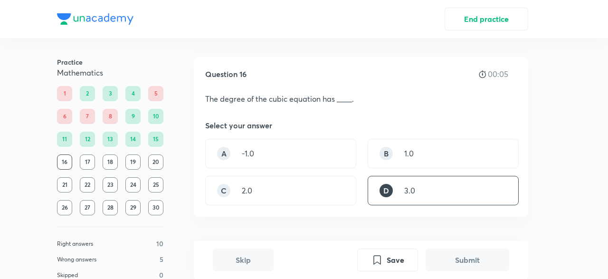
scroll to position [224, 0]
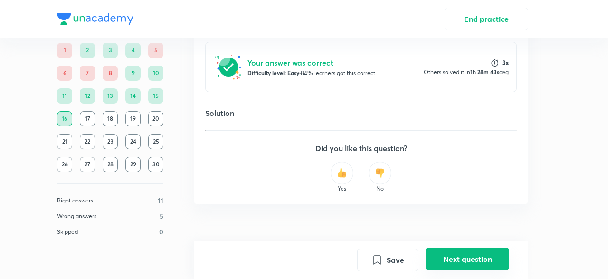
click at [463, 253] on button "Next question" at bounding box center [468, 259] width 84 height 23
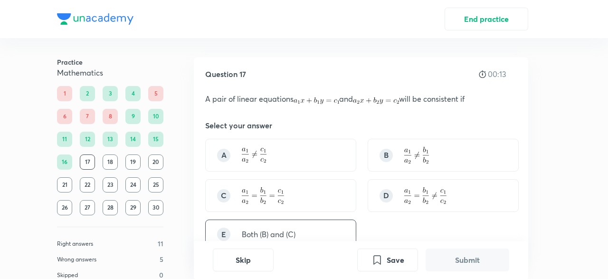
click at [272, 235] on p "Both (B) and (C)" at bounding box center [269, 234] width 54 height 11
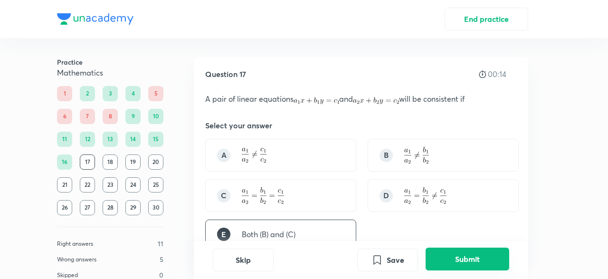
click at [477, 260] on button "Submit" at bounding box center [468, 259] width 84 height 23
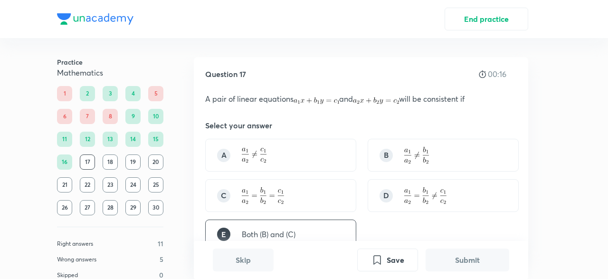
scroll to position [268, 0]
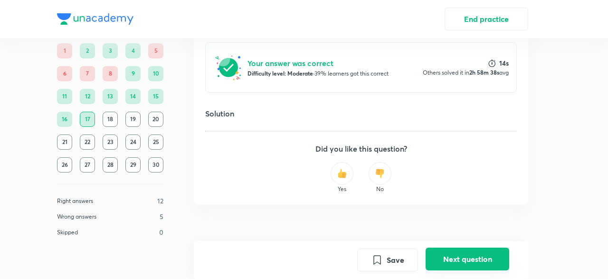
click at [464, 255] on button "Next question" at bounding box center [468, 259] width 84 height 23
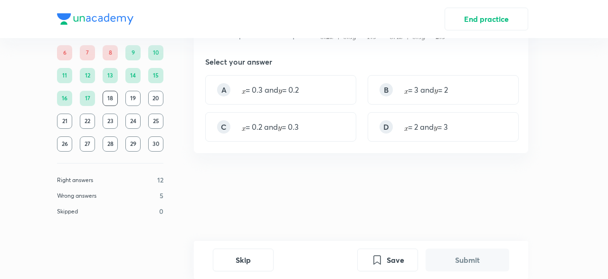
scroll to position [0, 0]
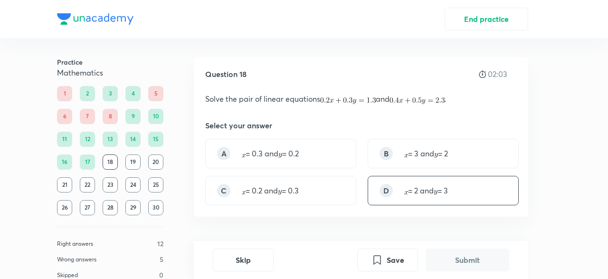
click at [461, 183] on div "D = 2 and = 3" at bounding box center [443, 190] width 151 height 29
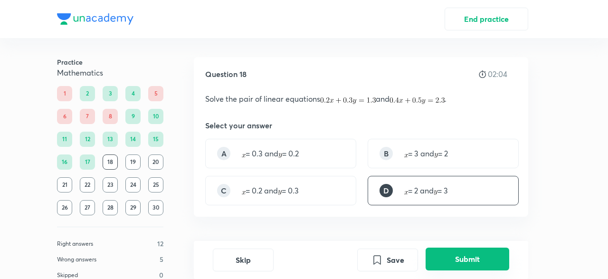
click at [473, 255] on button "Submit" at bounding box center [468, 259] width 84 height 23
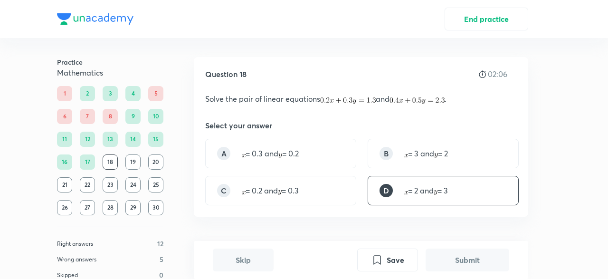
scroll to position [224, 0]
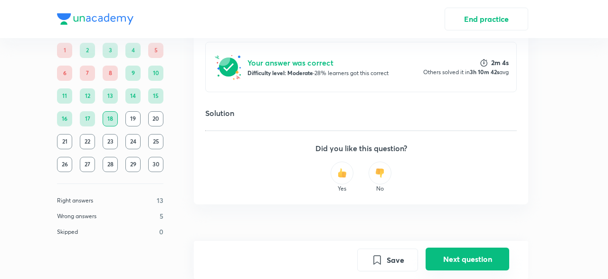
click at [450, 263] on button "Next question" at bounding box center [468, 259] width 84 height 23
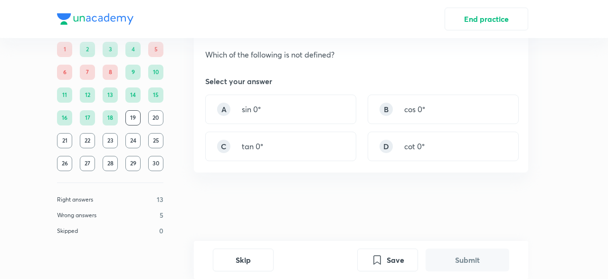
scroll to position [0, 0]
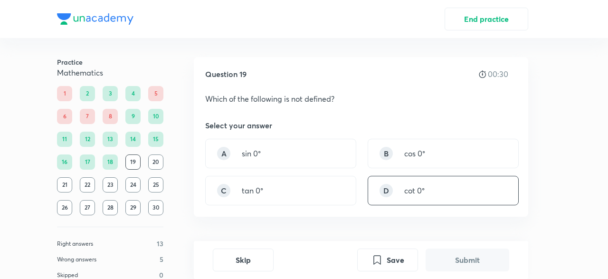
click at [442, 202] on div "D cot 0°" at bounding box center [443, 190] width 151 height 29
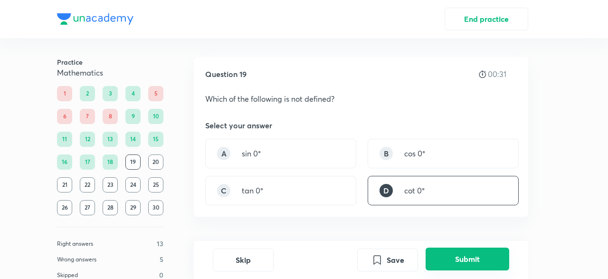
click at [456, 269] on button "Submit" at bounding box center [468, 259] width 84 height 23
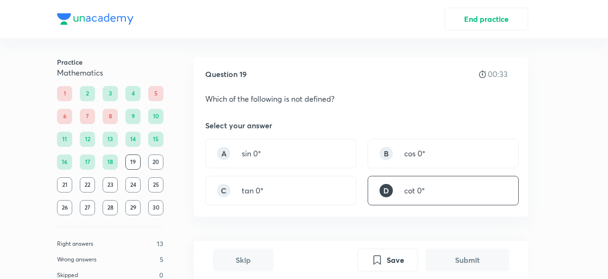
scroll to position [224, 0]
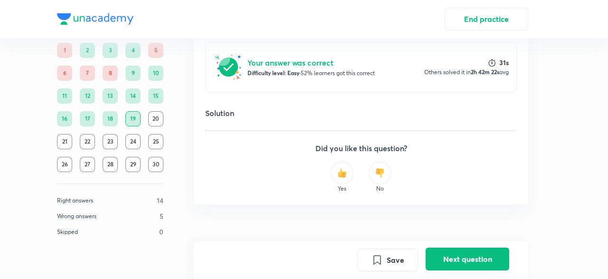
click at [445, 250] on button "Next question" at bounding box center [468, 259] width 84 height 23
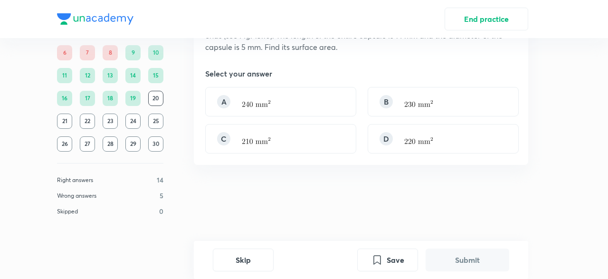
scroll to position [0, 0]
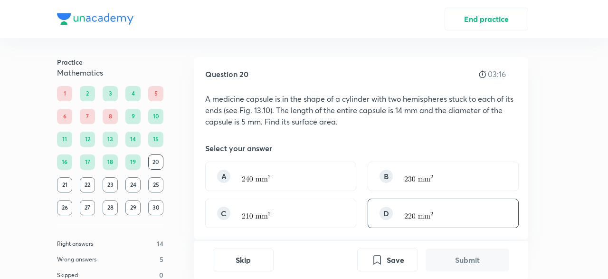
click at [416, 224] on div "D" at bounding box center [443, 213] width 151 height 29
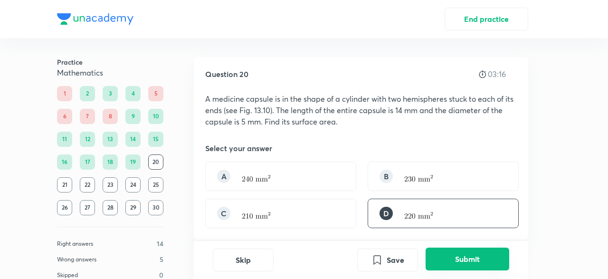
click at [470, 257] on button "Submit" at bounding box center [468, 259] width 84 height 23
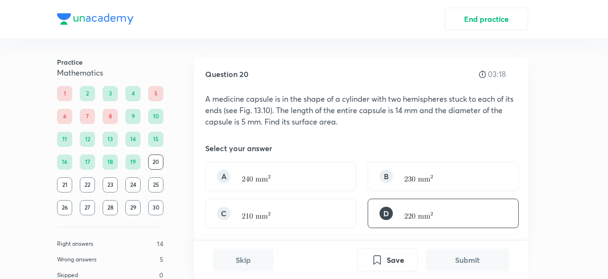
scroll to position [247, 0]
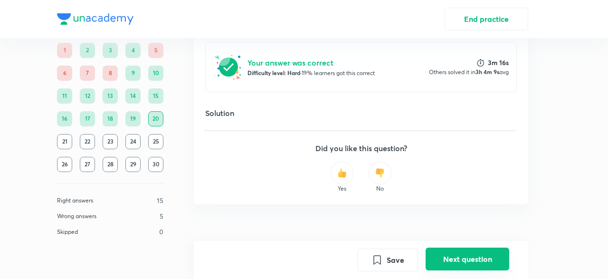
click at [443, 264] on button "Next question" at bounding box center [468, 259] width 84 height 23
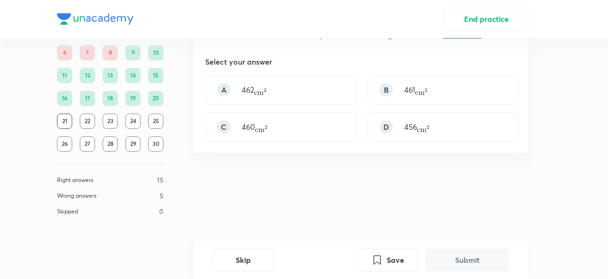
scroll to position [0, 0]
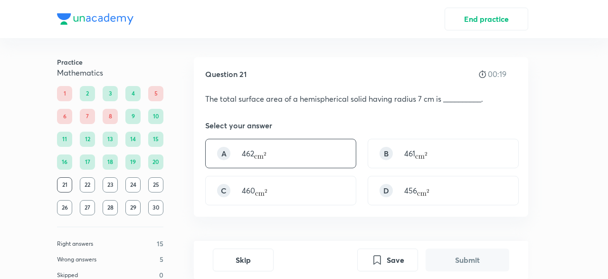
click at [317, 158] on div "A 462" at bounding box center [280, 153] width 151 height 29
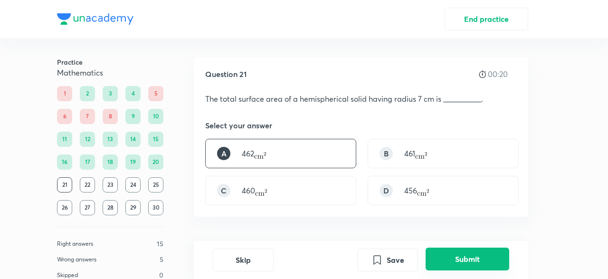
click at [442, 253] on button "Submit" at bounding box center [468, 259] width 84 height 23
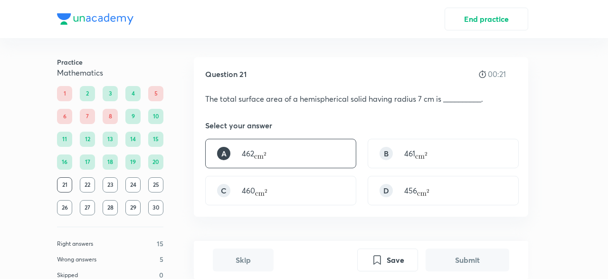
scroll to position [224, 0]
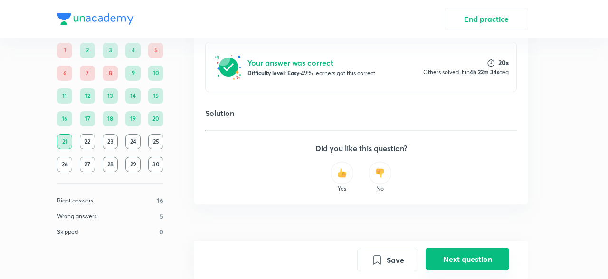
click at [430, 261] on button "Next question" at bounding box center [468, 259] width 84 height 23
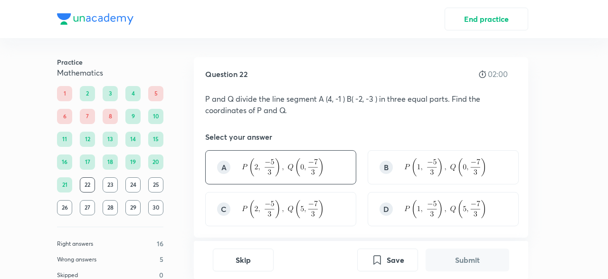
click at [348, 169] on div "A" at bounding box center [280, 167] width 151 height 34
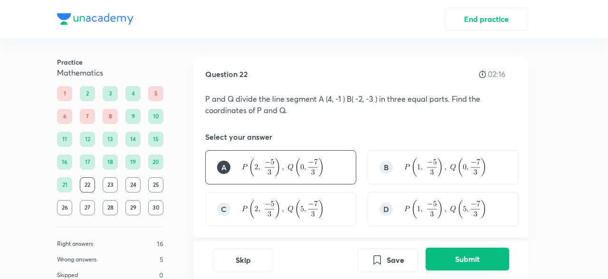
click at [438, 256] on button "Submit" at bounding box center [468, 259] width 84 height 23
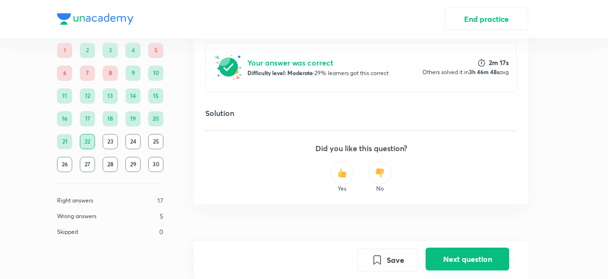
click at [439, 261] on button "Next question" at bounding box center [468, 259] width 84 height 23
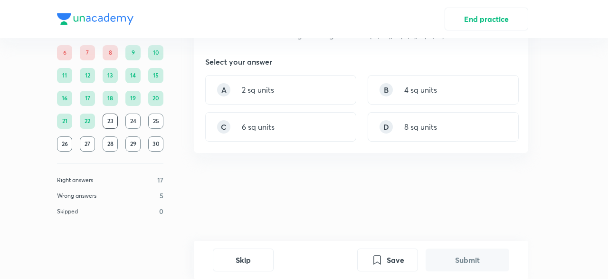
scroll to position [0, 0]
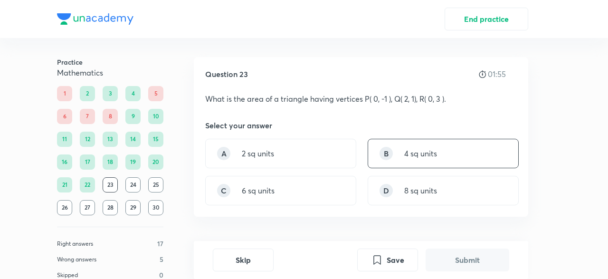
click at [455, 154] on div "B 4 sq units" at bounding box center [443, 153] width 151 height 29
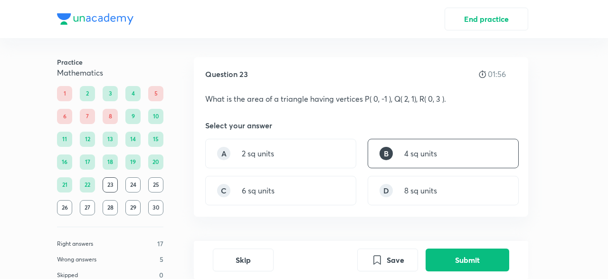
drag, startPoint x: 490, startPoint y: 259, endPoint x: 469, endPoint y: 227, distance: 38.5
click at [490, 259] on button "Submit" at bounding box center [468, 260] width 84 height 23
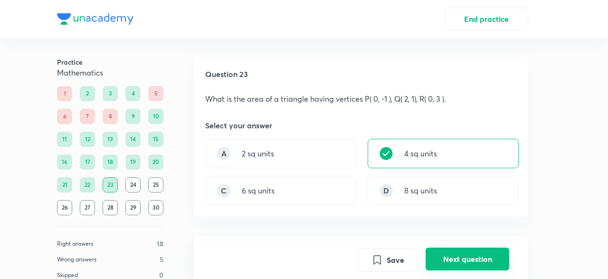
click at [447, 253] on button "Next question" at bounding box center [468, 259] width 84 height 23
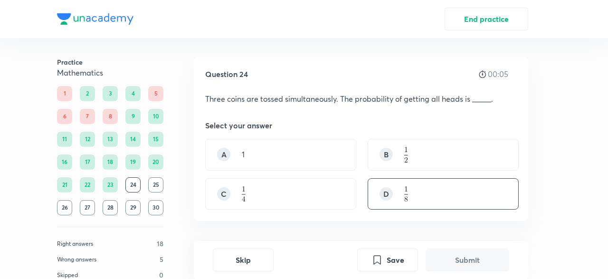
click at [385, 184] on div "D" at bounding box center [443, 194] width 151 height 32
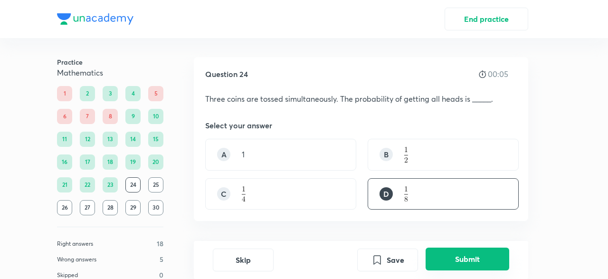
click at [483, 255] on button "Submit" at bounding box center [468, 259] width 84 height 23
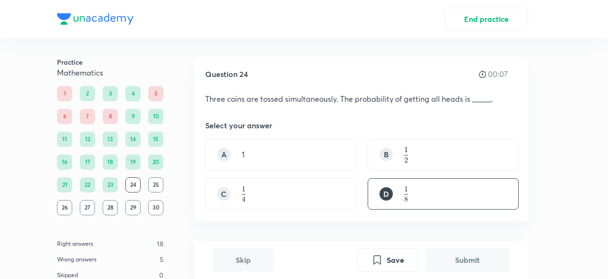
scroll to position [229, 0]
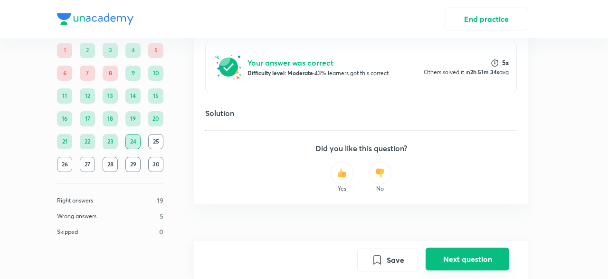
click at [437, 255] on button "Next question" at bounding box center [468, 259] width 84 height 23
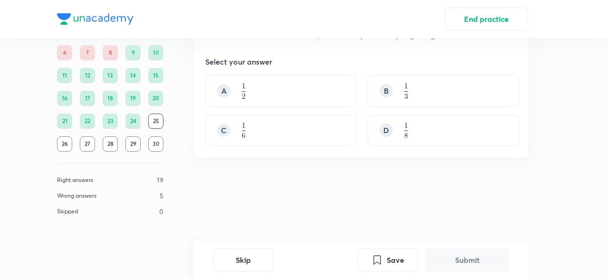
scroll to position [0, 0]
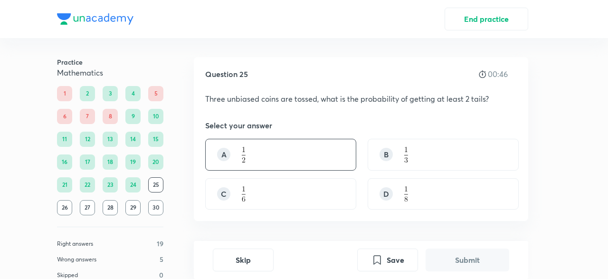
click at [299, 151] on div "A" at bounding box center [280, 155] width 151 height 32
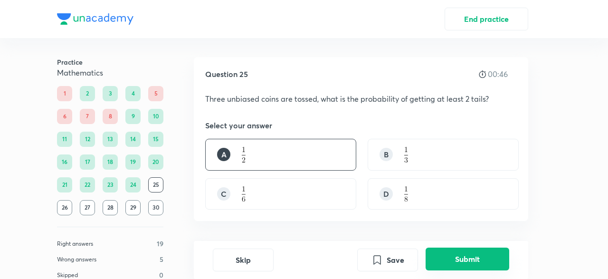
click at [447, 265] on button "Submit" at bounding box center [468, 259] width 84 height 23
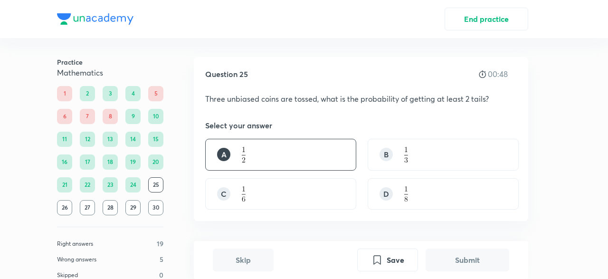
scroll to position [229, 0]
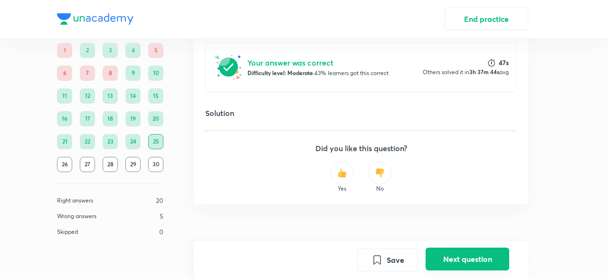
click at [444, 259] on button "Next question" at bounding box center [468, 259] width 84 height 23
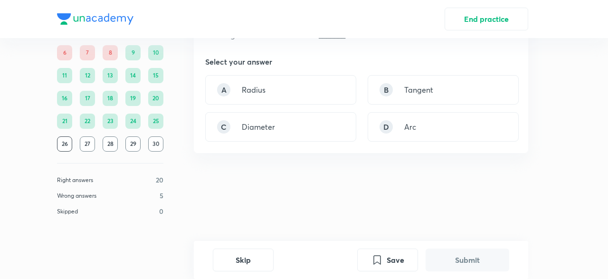
scroll to position [0, 0]
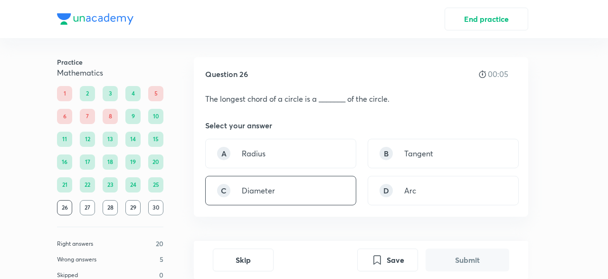
click at [333, 186] on div "C Diameter" at bounding box center [280, 190] width 151 height 29
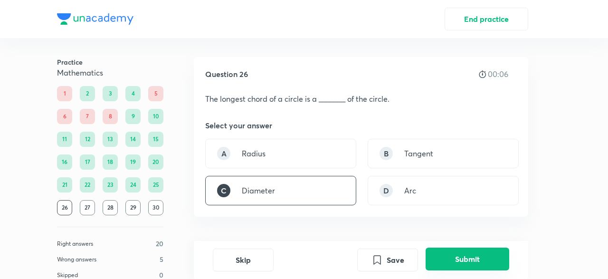
click at [479, 250] on button "Submit" at bounding box center [468, 259] width 84 height 23
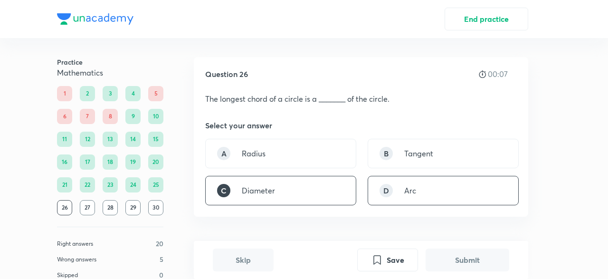
scroll to position [224, 0]
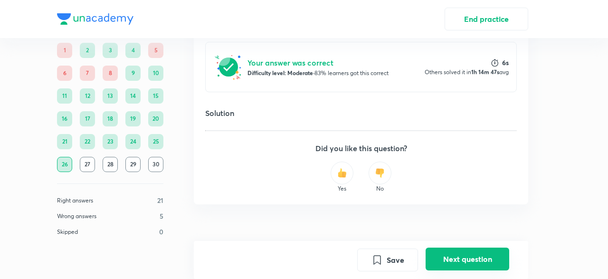
click at [448, 261] on button "Next question" at bounding box center [468, 259] width 84 height 23
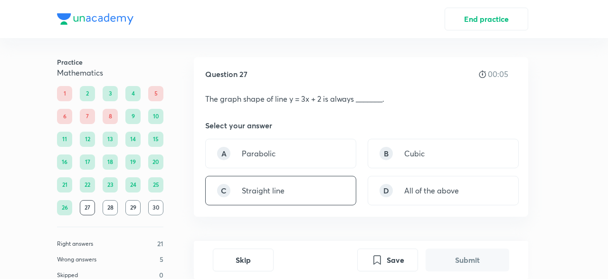
click at [341, 193] on div "C Straight line" at bounding box center [280, 190] width 151 height 29
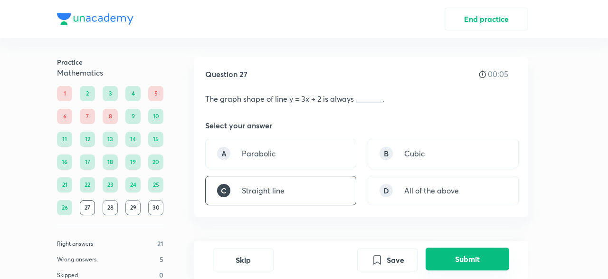
click at [454, 260] on button "Submit" at bounding box center [468, 259] width 84 height 23
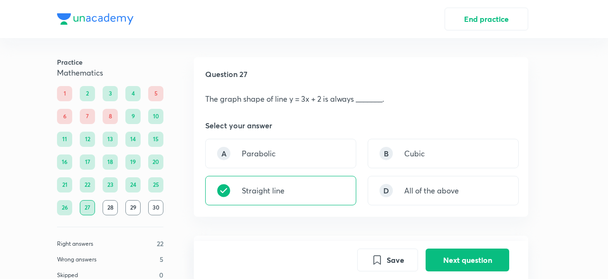
scroll to position [224, 0]
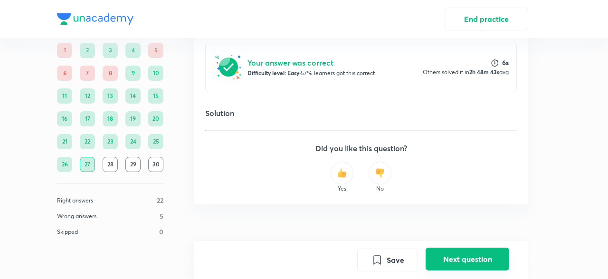
click at [447, 264] on button "Next question" at bounding box center [468, 259] width 84 height 23
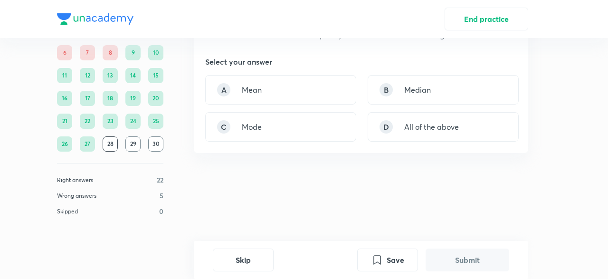
scroll to position [0, 0]
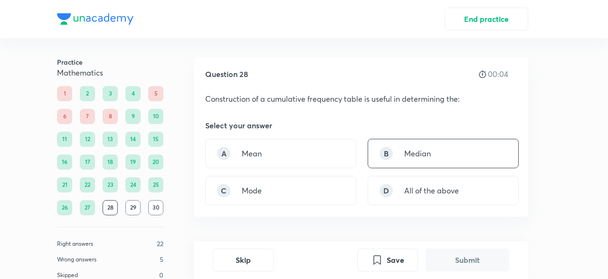
click at [466, 155] on div "B Median" at bounding box center [443, 153] width 151 height 29
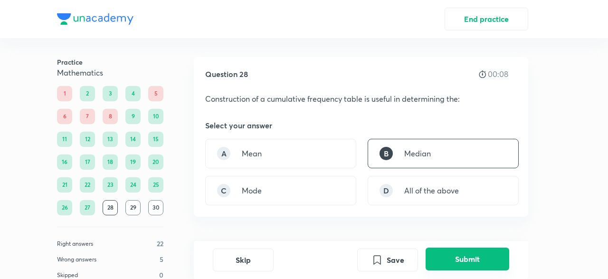
click at [473, 261] on button "Submit" at bounding box center [468, 259] width 84 height 23
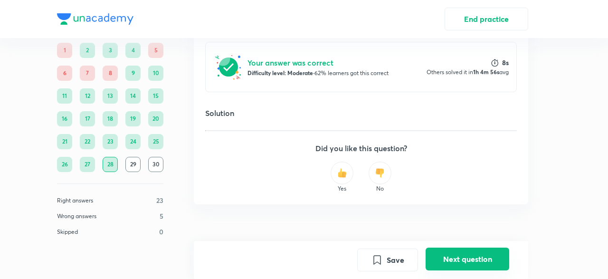
click at [473, 261] on button "Next question" at bounding box center [468, 259] width 84 height 23
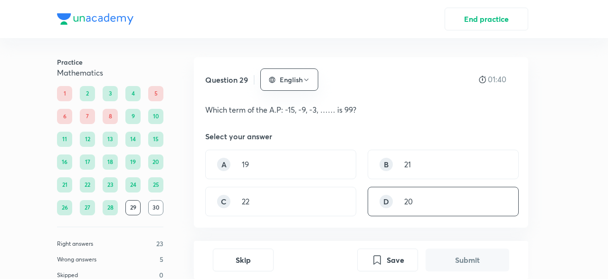
click at [432, 196] on div "D 20" at bounding box center [443, 201] width 151 height 29
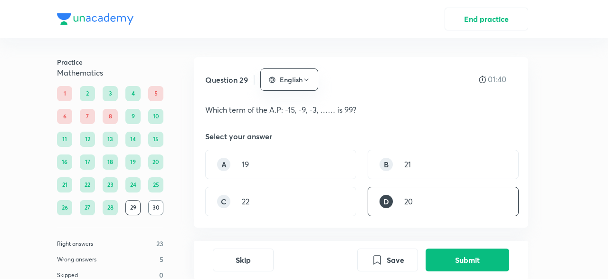
click at [443, 242] on div "Skip Save Submit" at bounding box center [361, 260] width 335 height 38
click at [449, 254] on button "Submit" at bounding box center [468, 259] width 84 height 23
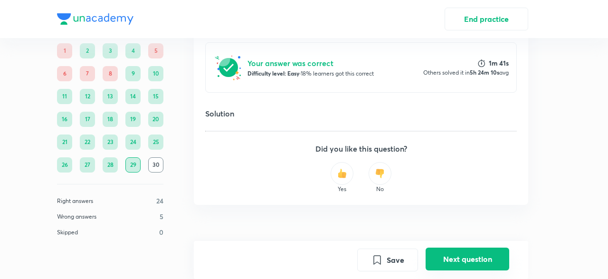
click at [446, 264] on button "Next question" at bounding box center [468, 259] width 84 height 23
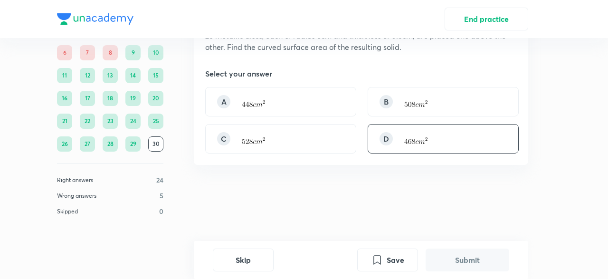
scroll to position [0, 0]
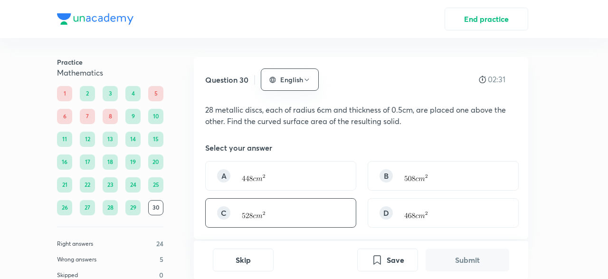
click at [303, 202] on div "C" at bounding box center [280, 212] width 151 height 29
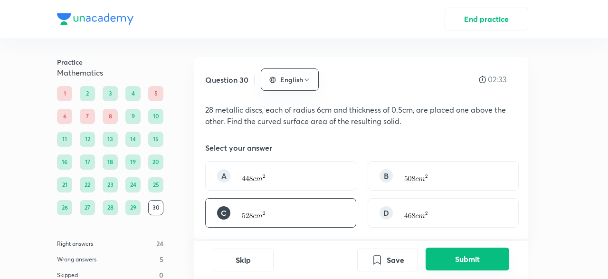
click at [482, 259] on button "Submit" at bounding box center [468, 259] width 84 height 23
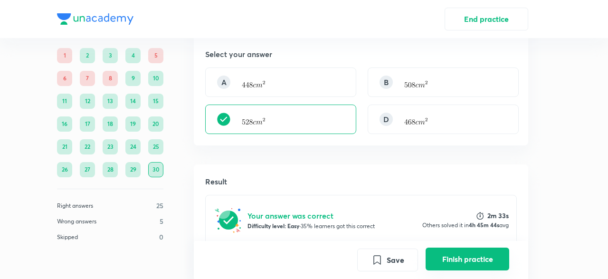
scroll to position [164, 0]
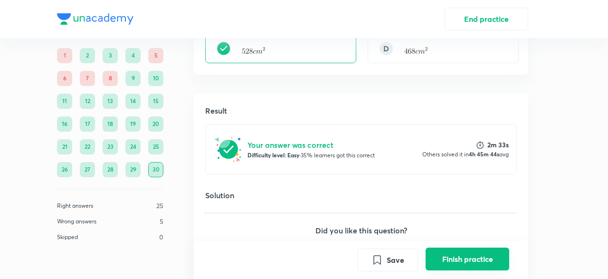
click at [479, 253] on button "Finish practice" at bounding box center [468, 259] width 84 height 23
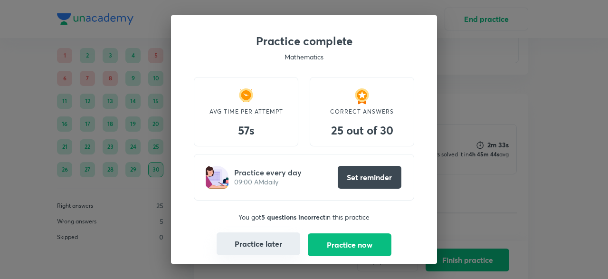
click at [279, 239] on button "Practice later" at bounding box center [259, 243] width 84 height 23
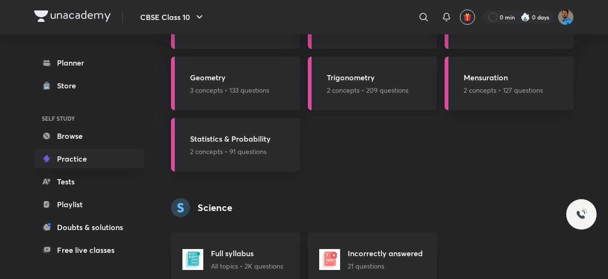
scroll to position [1071, 0]
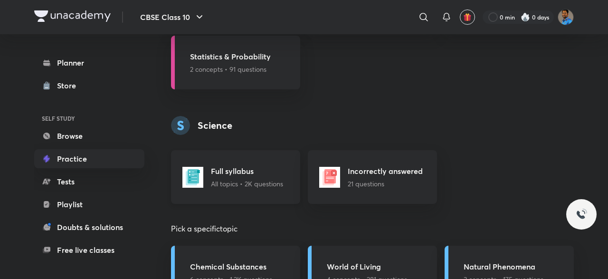
click at [257, 183] on p "All topics • 2K questions" at bounding box center [247, 184] width 72 height 10
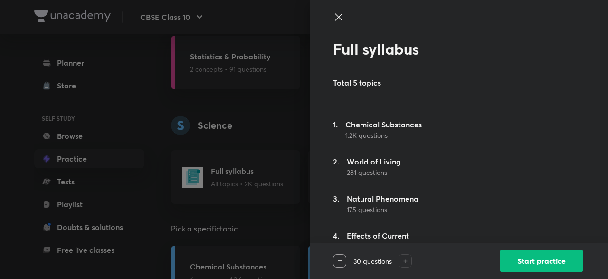
click at [336, 15] on icon at bounding box center [338, 16] width 7 height 7
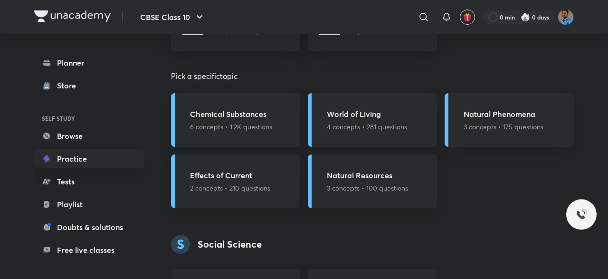
scroll to position [1236, 0]
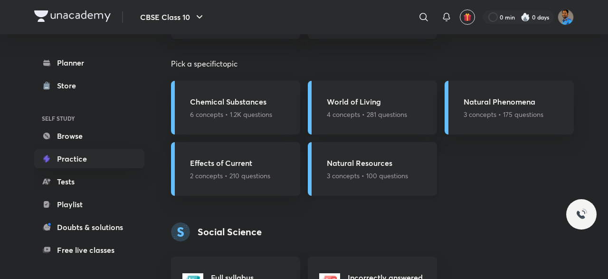
click at [366, 182] on div "Natural Resources 3 concepts • 100 questions" at bounding box center [372, 169] width 129 height 54
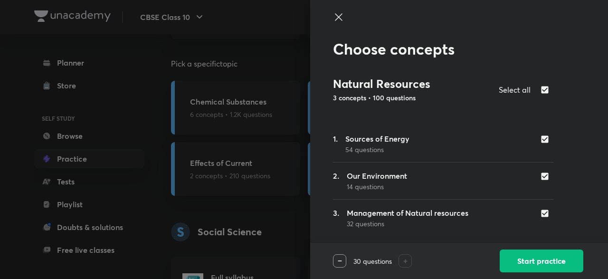
click at [345, 18] on div at bounding box center [443, 25] width 220 height 29
click at [549, 138] on input "checkbox" at bounding box center [546, 139] width 13 height 10
checkbox input "false"
click at [545, 213] on input "checkbox" at bounding box center [546, 214] width 13 height 10
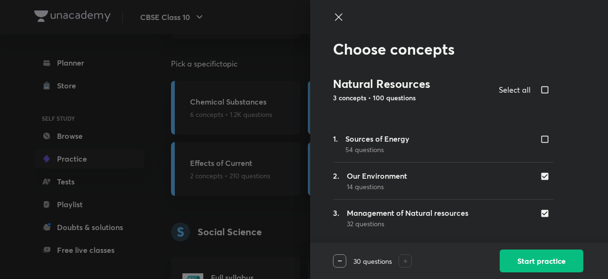
checkbox input "false"
click at [537, 262] on button "Start practice" at bounding box center [542, 260] width 84 height 23
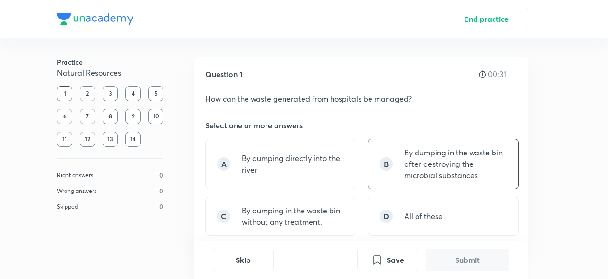
click at [407, 173] on p "By dumping in the waste bin after destroying the microbial substances" at bounding box center [455, 164] width 103 height 34
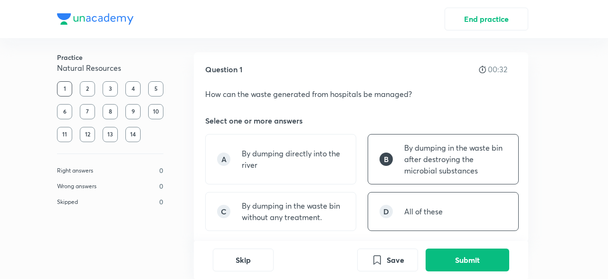
scroll to position [62, 0]
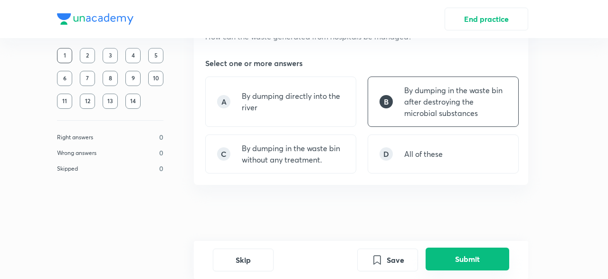
click at [438, 250] on button "Submit" at bounding box center [468, 259] width 84 height 23
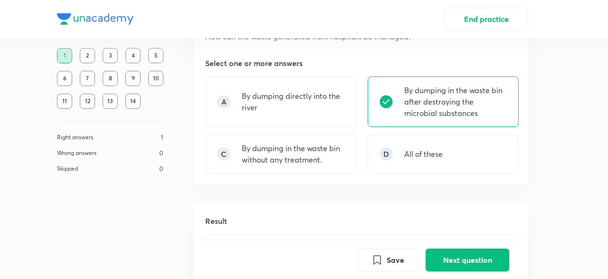
scroll to position [265, 0]
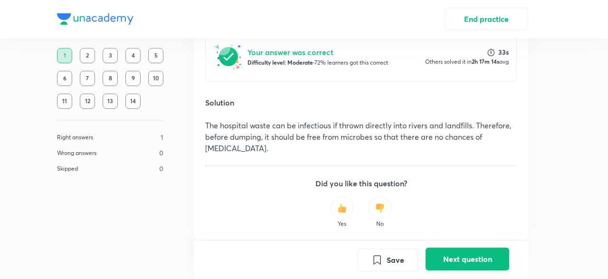
click at [440, 258] on button "Next question" at bounding box center [468, 259] width 84 height 23
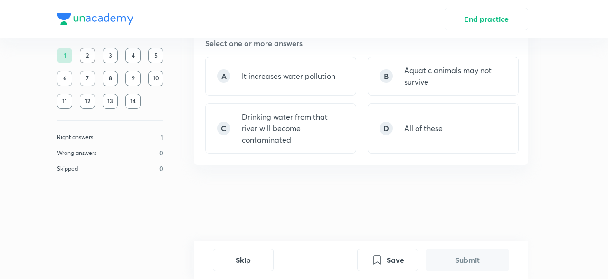
scroll to position [0, 0]
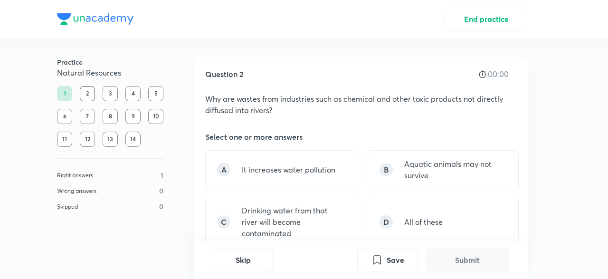
drag, startPoint x: 440, startPoint y: 258, endPoint x: 362, endPoint y: 159, distance: 126.2
click at [415, 234] on div "Question 2 00:00 Why are wastes from industries such as chemical and other toxi…" at bounding box center [361, 177] width 335 height 278
click at [392, 216] on div "D" at bounding box center [386, 221] width 13 height 13
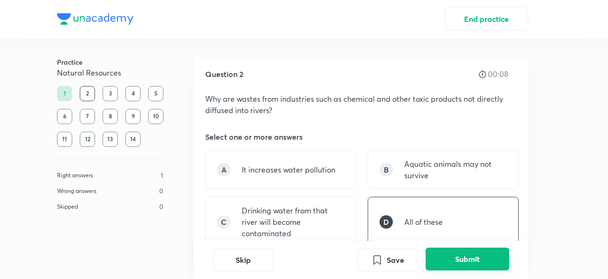
click at [478, 262] on button "Submit" at bounding box center [468, 259] width 84 height 23
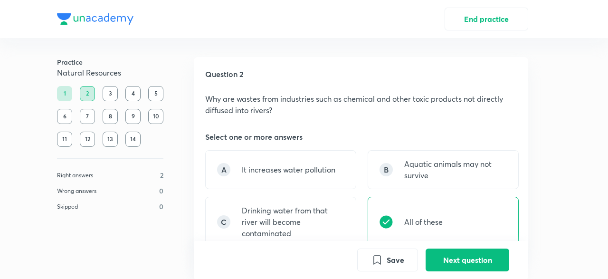
scroll to position [265, 0]
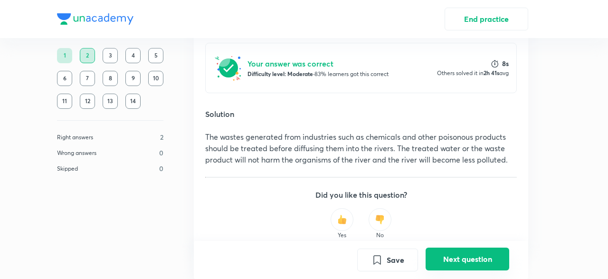
click at [458, 257] on button "Next question" at bounding box center [468, 259] width 84 height 23
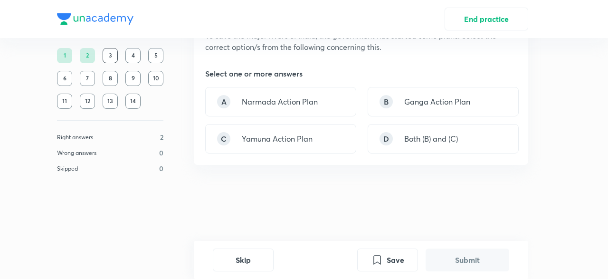
scroll to position [0, 0]
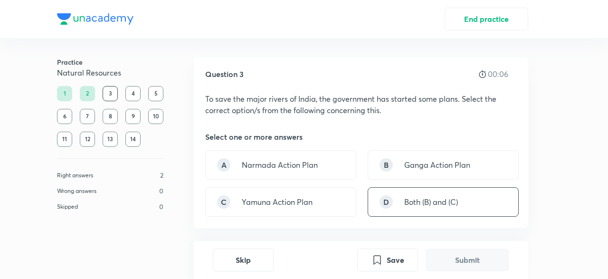
click at [378, 211] on div "D Both (B) and (C)" at bounding box center [443, 201] width 151 height 29
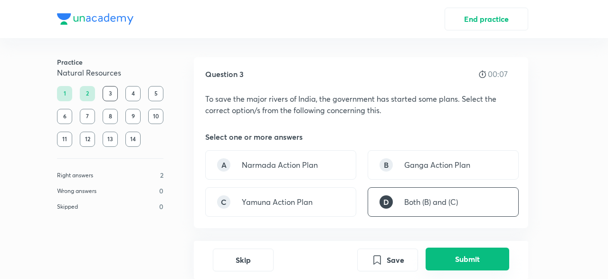
click at [455, 260] on button "Submit" at bounding box center [468, 259] width 84 height 23
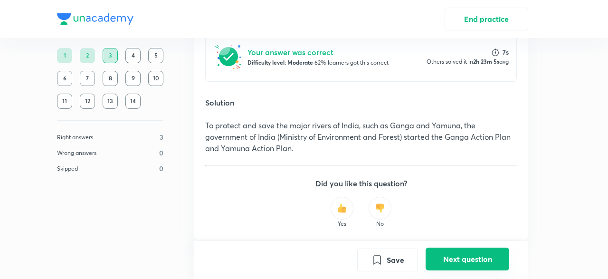
click at [452, 258] on button "Next question" at bounding box center [468, 259] width 84 height 23
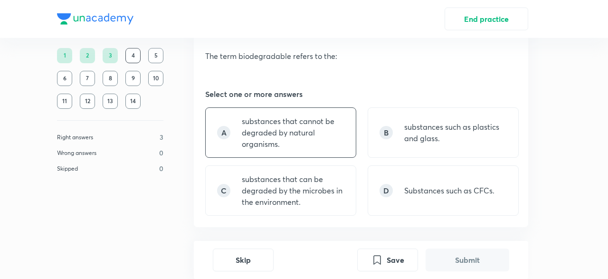
scroll to position [82, 0]
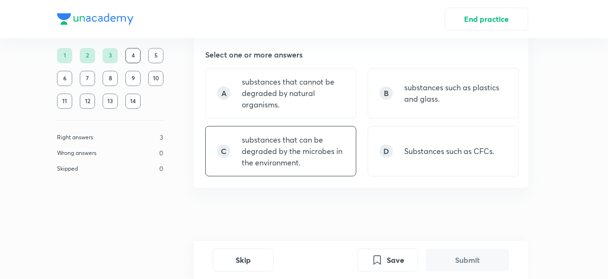
click at [295, 149] on p "substances that can be degraded by the microbes in the environment." at bounding box center [293, 151] width 103 height 34
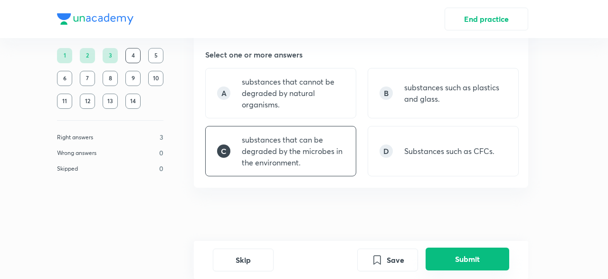
click at [475, 256] on button "Submit" at bounding box center [468, 259] width 84 height 23
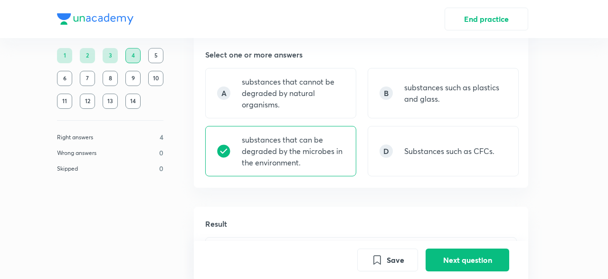
scroll to position [288, 0]
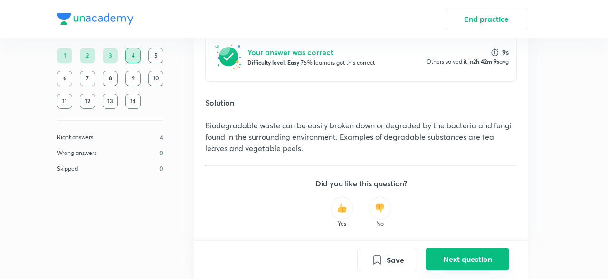
click at [440, 259] on button "Next question" at bounding box center [468, 259] width 84 height 23
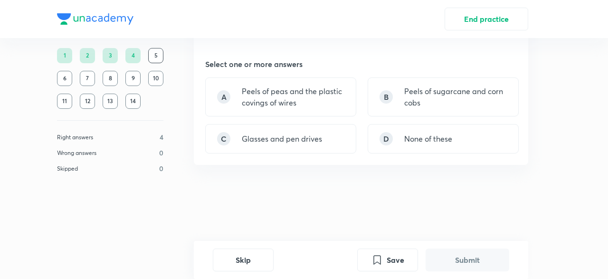
scroll to position [0, 0]
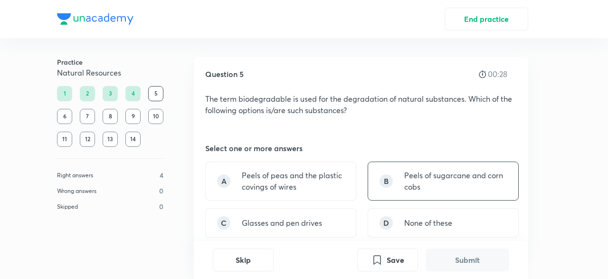
click at [443, 193] on div "B Peels of sugarcane and corn cobs" at bounding box center [443, 181] width 151 height 39
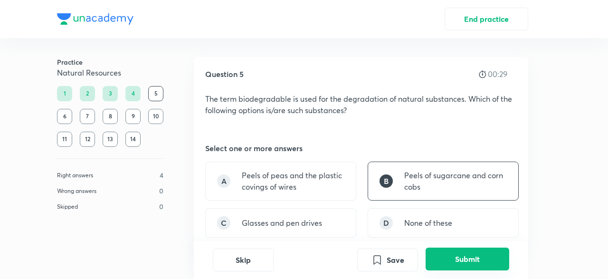
click at [443, 265] on button "Submit" at bounding box center [468, 259] width 84 height 23
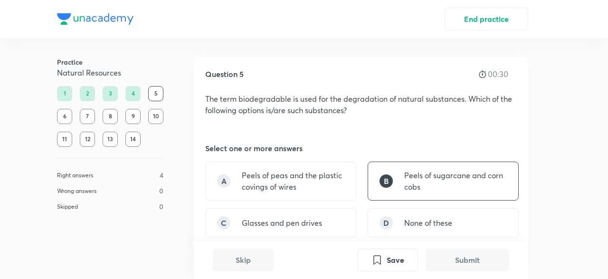
scroll to position [267, 0]
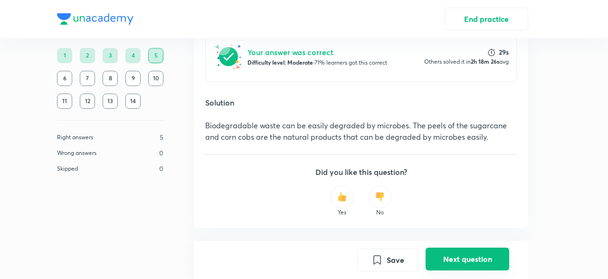
click at [441, 253] on button "Next question" at bounding box center [468, 259] width 84 height 23
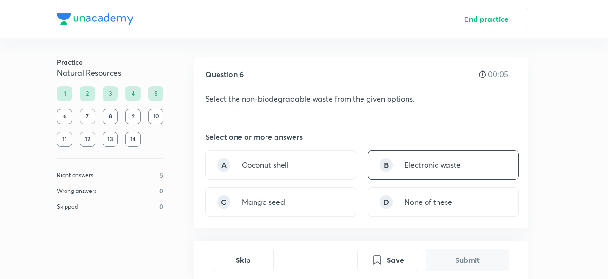
click at [393, 167] on div "B" at bounding box center [386, 164] width 13 height 13
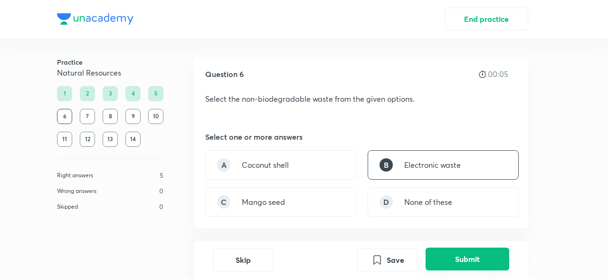
click at [446, 261] on button "Submit" at bounding box center [468, 259] width 84 height 23
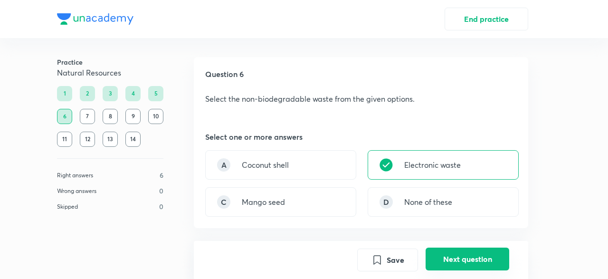
scroll to position [246, 0]
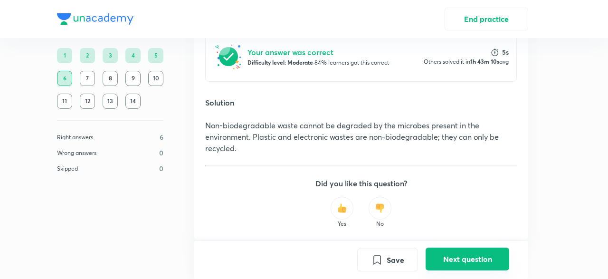
click at [445, 261] on button "Next question" at bounding box center [468, 259] width 84 height 23
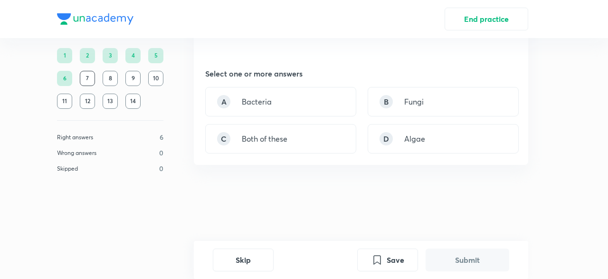
scroll to position [0, 0]
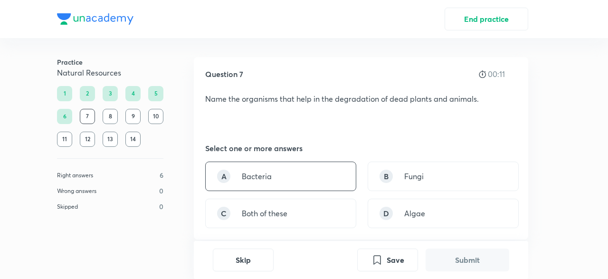
click at [303, 179] on div "A Bacteria" at bounding box center [280, 176] width 151 height 29
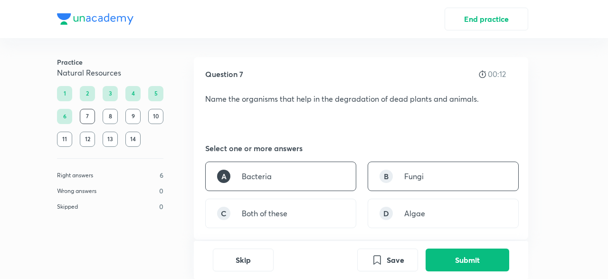
click at [420, 182] on p "Fungi" at bounding box center [413, 176] width 19 height 11
click at [468, 258] on button "Submit" at bounding box center [468, 259] width 84 height 23
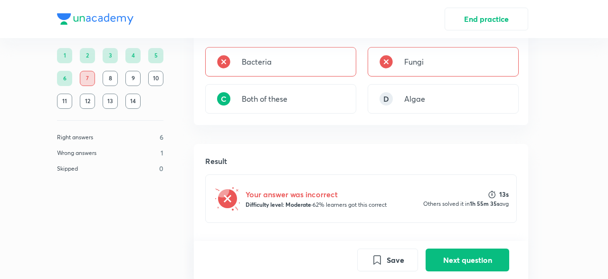
scroll to position [197, 0]
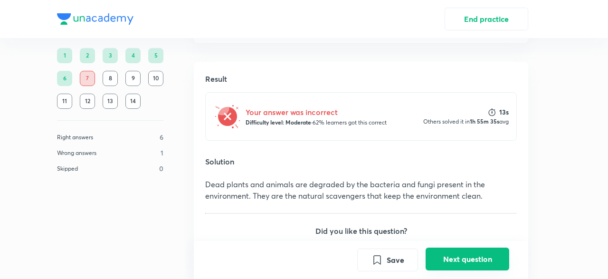
click at [460, 249] on button "Next question" at bounding box center [468, 259] width 84 height 23
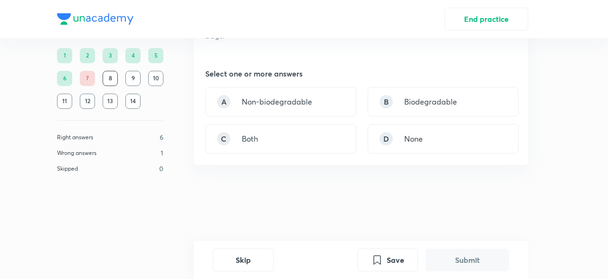
scroll to position [0, 0]
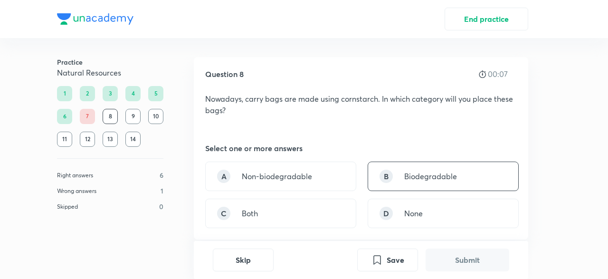
click at [373, 178] on div "B Biodegradable" at bounding box center [443, 176] width 151 height 29
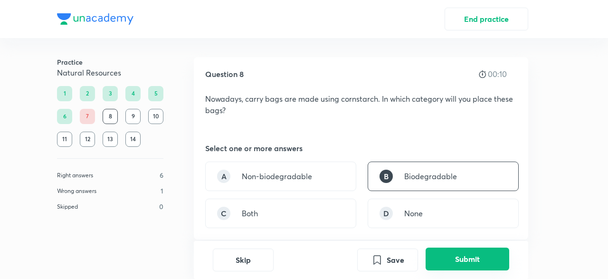
click at [443, 249] on button "Submit" at bounding box center [468, 259] width 84 height 23
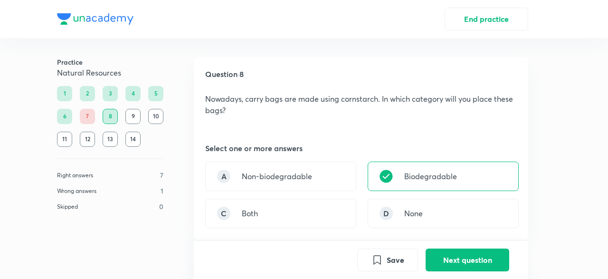
scroll to position [258, 0]
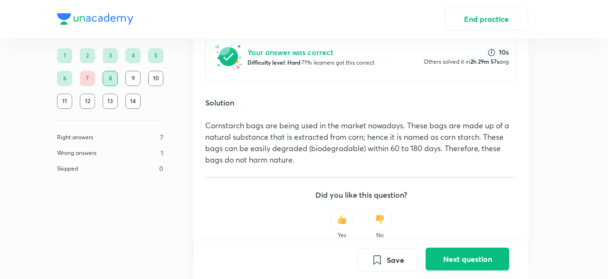
click at [502, 257] on button "Next question" at bounding box center [468, 259] width 84 height 23
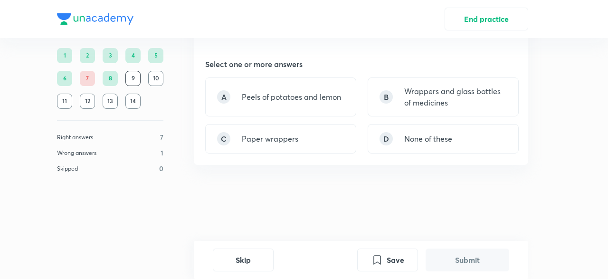
scroll to position [0, 0]
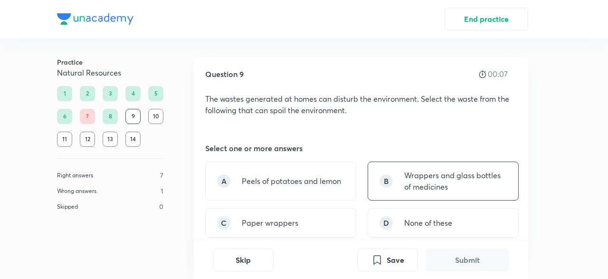
click at [426, 190] on p "Wrappers and glass bottles of medicines" at bounding box center [455, 181] width 103 height 23
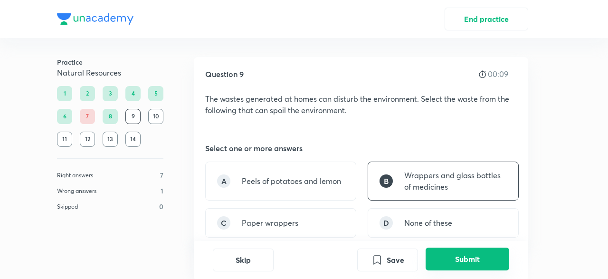
click at [451, 264] on button "Submit" at bounding box center [468, 259] width 84 height 23
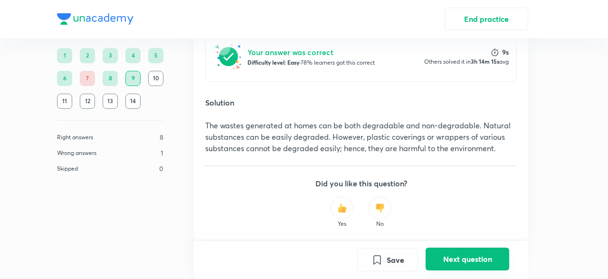
click at [451, 266] on button "Next question" at bounding box center [468, 259] width 84 height 23
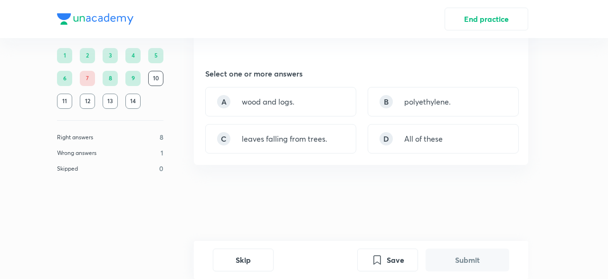
scroll to position [0, 0]
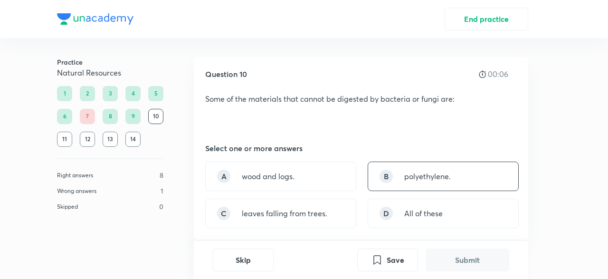
click at [381, 184] on div "B polyethylene." at bounding box center [443, 176] width 151 height 29
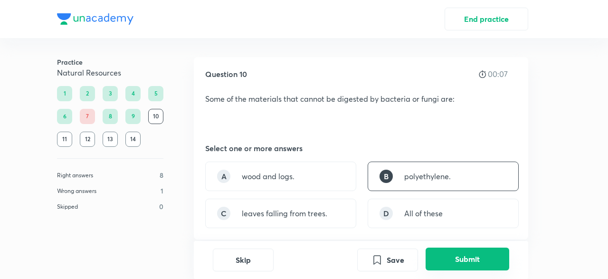
click at [444, 255] on button "Submit" at bounding box center [468, 259] width 84 height 23
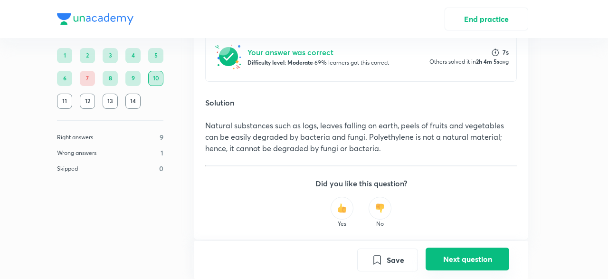
click at [444, 256] on button "Next question" at bounding box center [468, 259] width 84 height 23
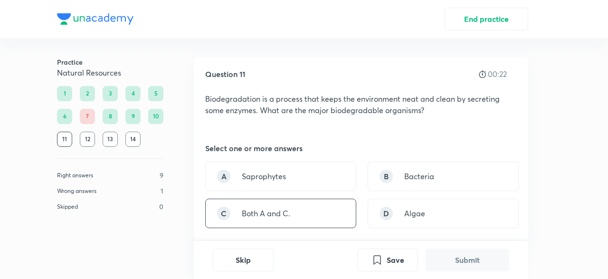
click at [299, 215] on div "C Both A and C." at bounding box center [280, 213] width 151 height 29
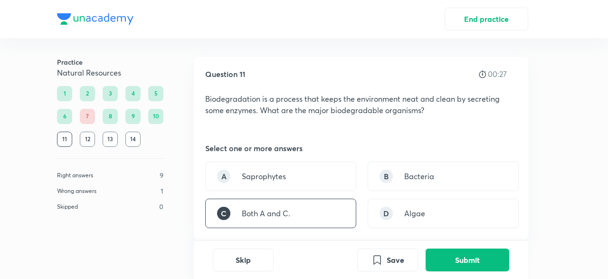
click at [326, 214] on div "C Both A and C." at bounding box center [280, 213] width 151 height 29
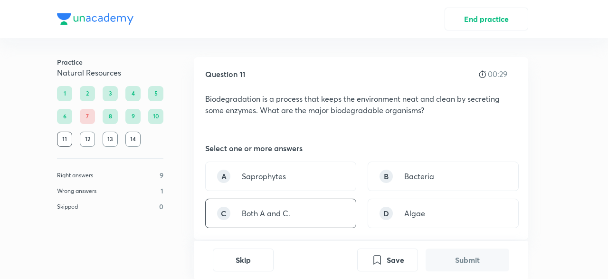
click at [323, 208] on div "C Both A and C." at bounding box center [280, 213] width 151 height 29
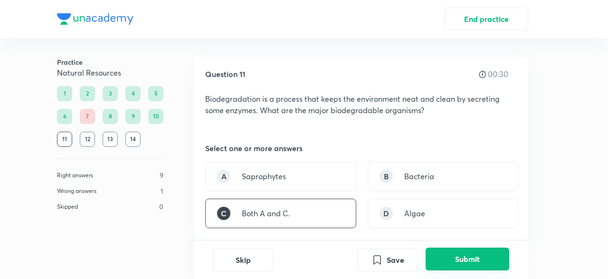
click at [451, 259] on button "Submit" at bounding box center [468, 259] width 84 height 23
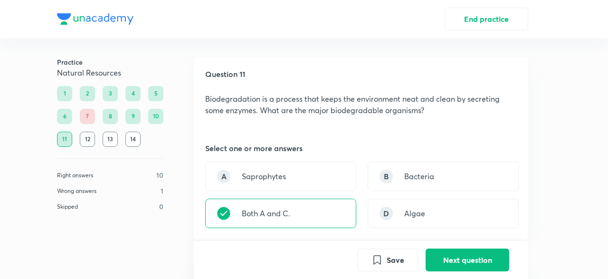
scroll to position [258, 0]
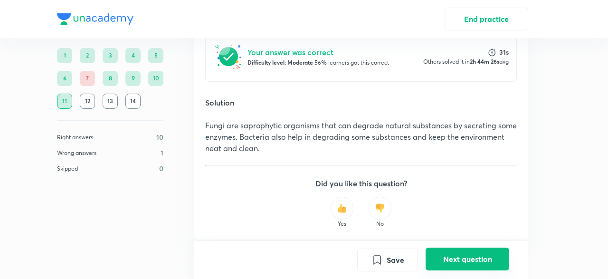
click at [454, 250] on button "Next question" at bounding box center [468, 259] width 84 height 23
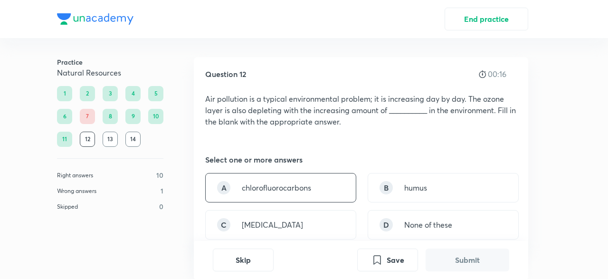
click at [330, 189] on div "A chlorofluorocarbons" at bounding box center [280, 187] width 151 height 29
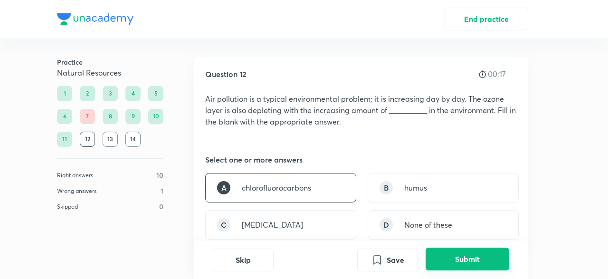
click at [434, 254] on button "Submit" at bounding box center [468, 259] width 84 height 23
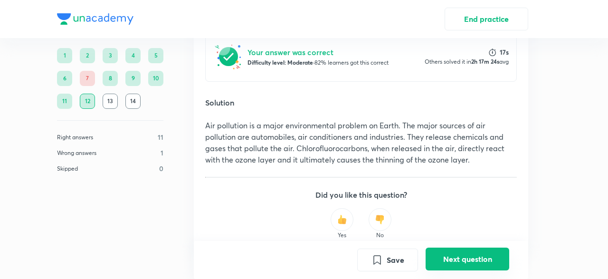
click at [439, 257] on button "Next question" at bounding box center [468, 259] width 84 height 23
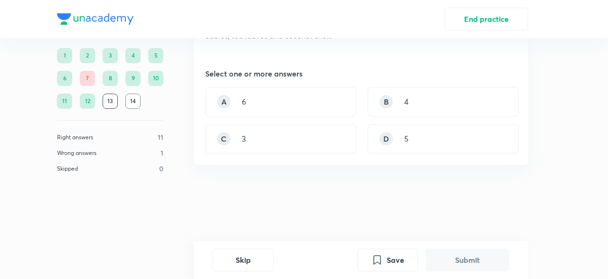
scroll to position [0, 0]
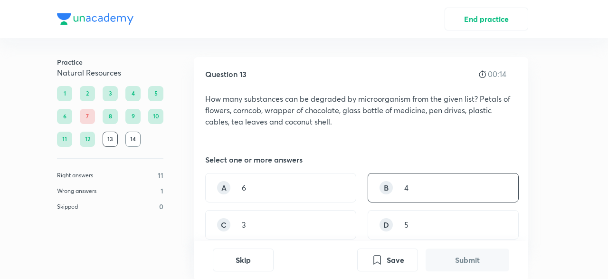
click at [450, 181] on div "B 4" at bounding box center [443, 187] width 151 height 29
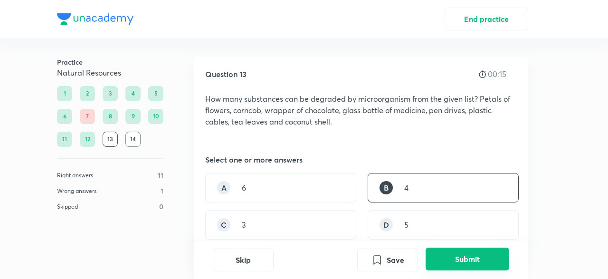
click at [463, 251] on button "Submit" at bounding box center [468, 259] width 84 height 23
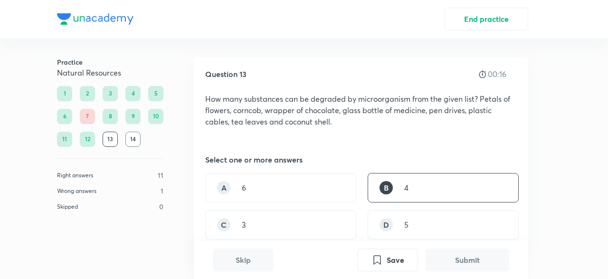
scroll to position [269, 0]
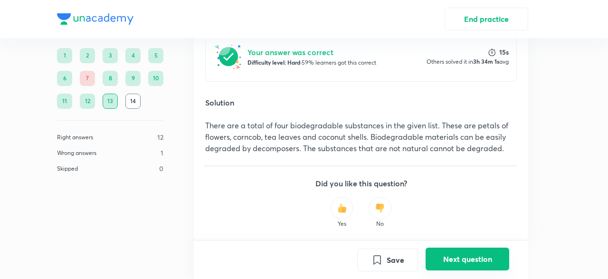
click at [444, 264] on button "Next question" at bounding box center [468, 259] width 84 height 23
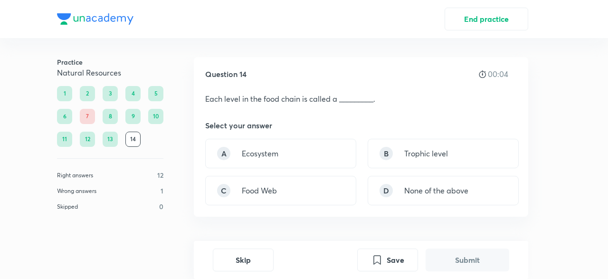
click at [383, 170] on div "A Ecosystem B Trophic level C Food Web D None of the above" at bounding box center [361, 172] width 312 height 67
click at [411, 160] on div "B Trophic level" at bounding box center [443, 153] width 151 height 29
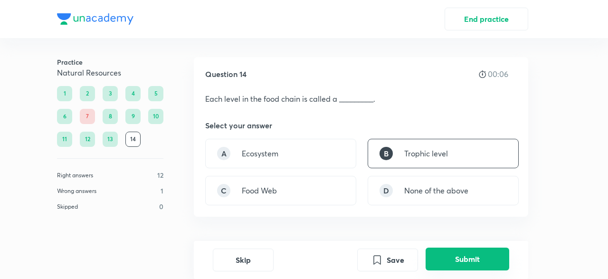
click at [456, 263] on button "Submit" at bounding box center [468, 259] width 84 height 23
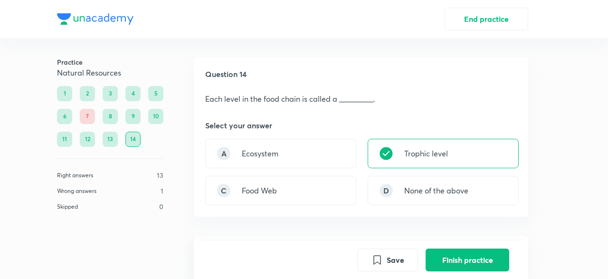
scroll to position [235, 0]
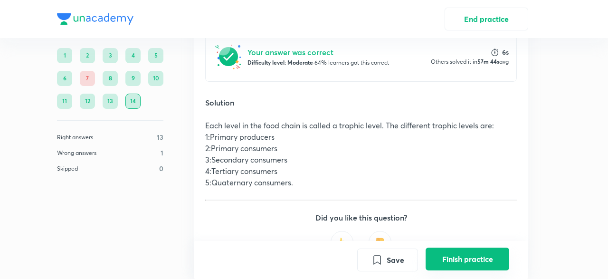
click at [447, 255] on button "Finish practice" at bounding box center [468, 259] width 84 height 23
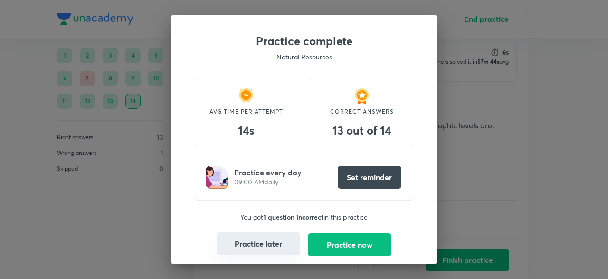
click at [289, 244] on button "Practice later" at bounding box center [259, 243] width 84 height 23
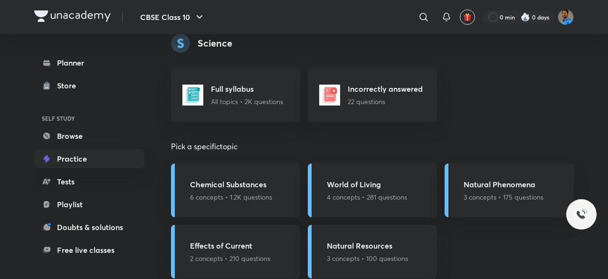
scroll to position [1236, 0]
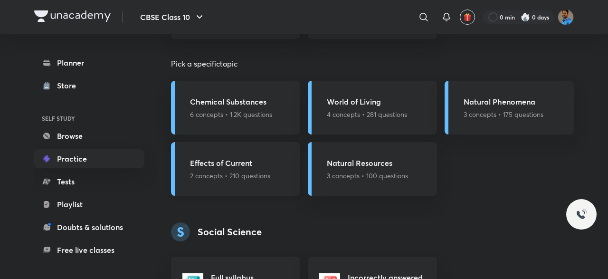
click at [280, 171] on div "Effects of Current 2 concepts • 210 questions" at bounding box center [235, 169] width 129 height 54
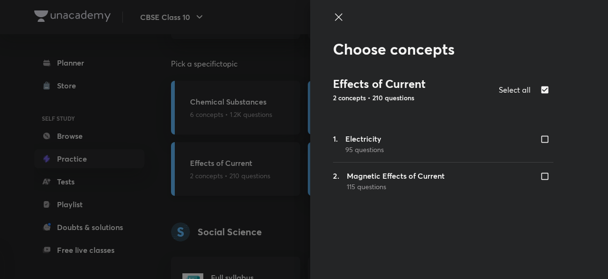
checkbox input "true"
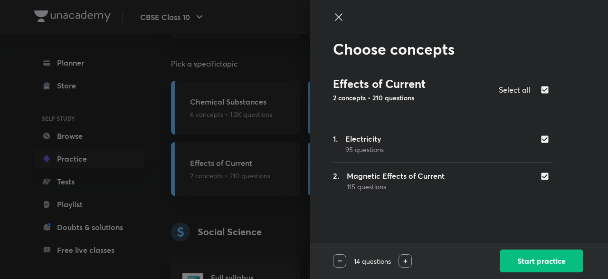
click at [336, 12] on icon at bounding box center [338, 16] width 11 height 11
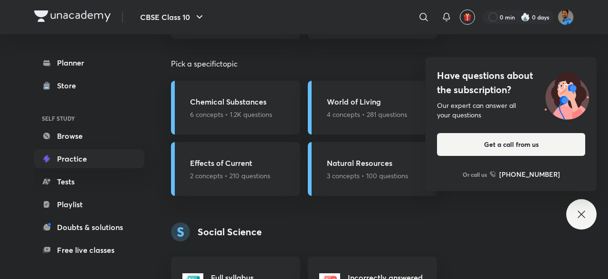
click at [580, 212] on icon at bounding box center [581, 214] width 11 height 11
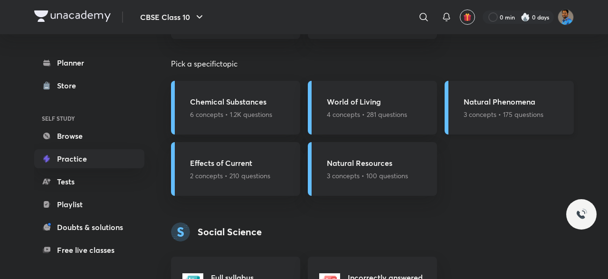
click at [543, 106] on h5 "Natural Phenomena" at bounding box center [504, 101] width 80 height 11
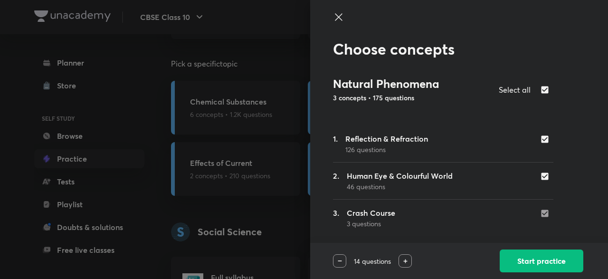
click at [394, 260] on p "14 questions" at bounding box center [372, 261] width 52 height 10
click at [402, 259] on div at bounding box center [405, 260] width 13 height 13
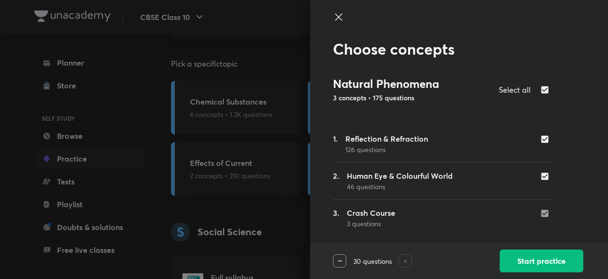
click at [402, 259] on div at bounding box center [405, 260] width 13 height 13
click at [342, 258] on div at bounding box center [339, 260] width 13 height 13
click at [405, 260] on img at bounding box center [405, 261] width 4 height 4
click at [554, 268] on button "Start practice" at bounding box center [542, 260] width 84 height 23
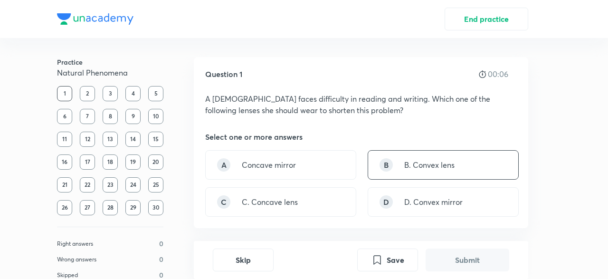
click at [392, 158] on div "B B. Convex lens" at bounding box center [443, 164] width 151 height 29
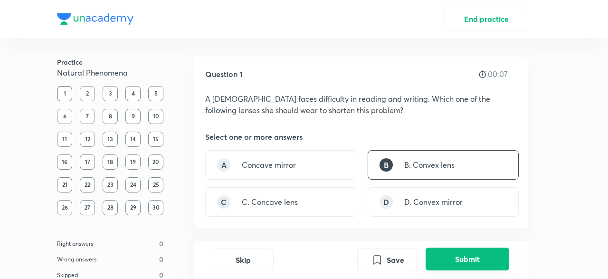
click at [438, 256] on button "Submit" at bounding box center [468, 259] width 84 height 23
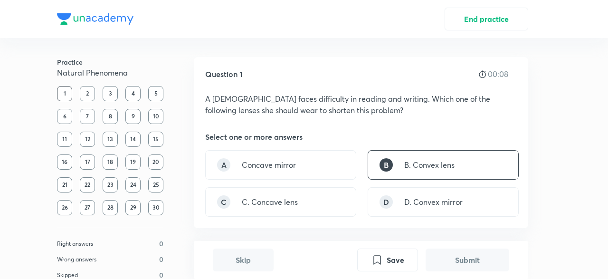
scroll to position [246, 0]
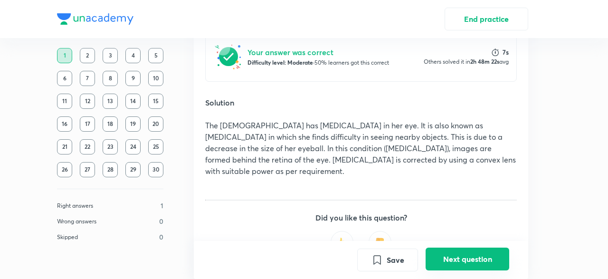
click at [438, 256] on button "Next question" at bounding box center [468, 259] width 84 height 23
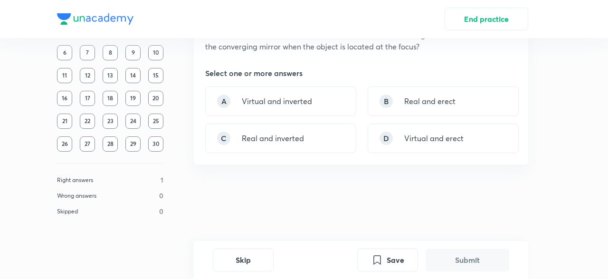
scroll to position [0, 0]
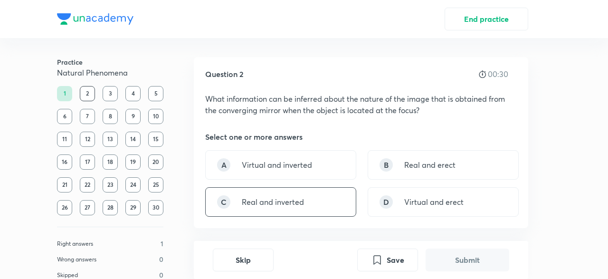
click at [340, 212] on div "C Real and inverted" at bounding box center [280, 201] width 151 height 29
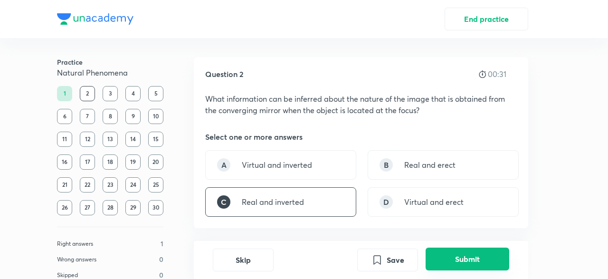
click at [475, 257] on button "Submit" at bounding box center [468, 259] width 84 height 23
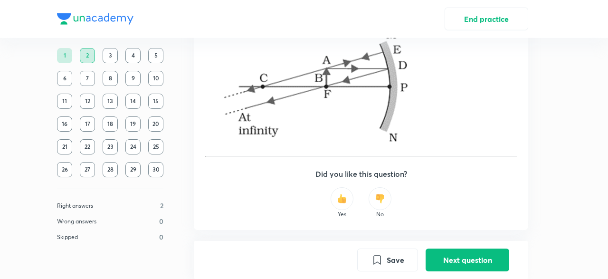
scroll to position [406, 0]
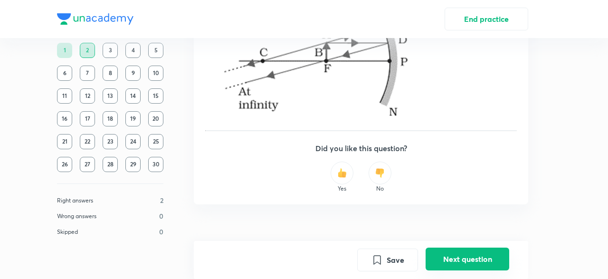
click at [459, 266] on button "Next question" at bounding box center [468, 259] width 84 height 23
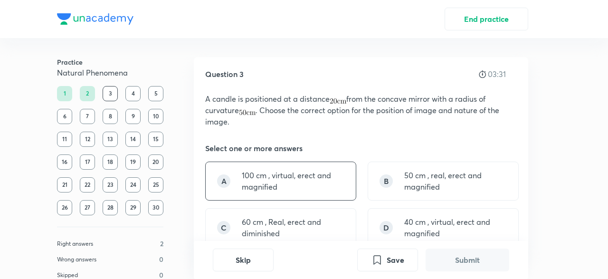
click at [282, 166] on div "A 100 cm , virtual, erect and magnified" at bounding box center [280, 181] width 151 height 39
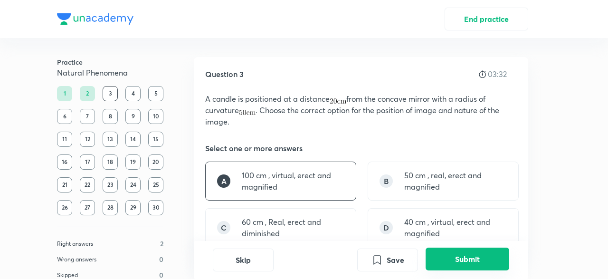
click at [441, 253] on button "Submit" at bounding box center [468, 259] width 84 height 23
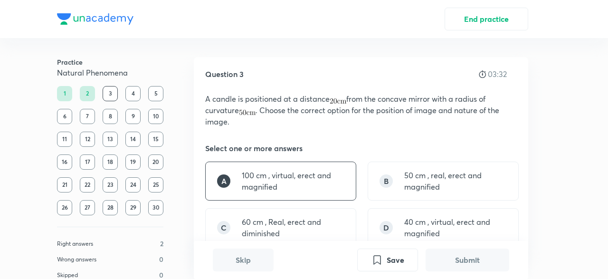
click at [441, 253] on button "Submit" at bounding box center [468, 260] width 84 height 23
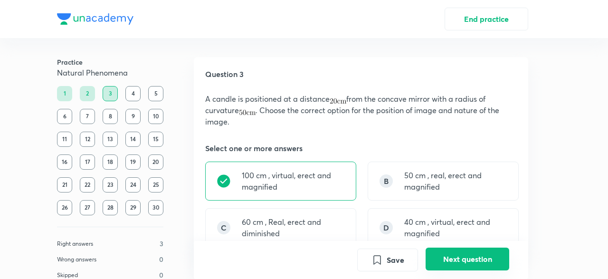
scroll to position [277, 0]
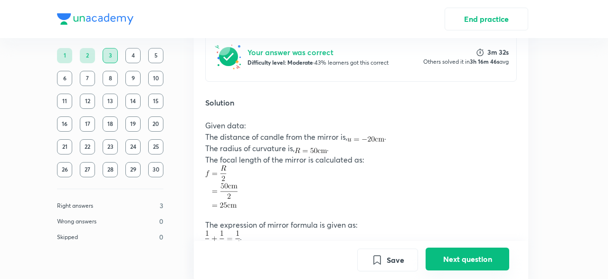
click at [446, 253] on button "Next question" at bounding box center [468, 259] width 84 height 23
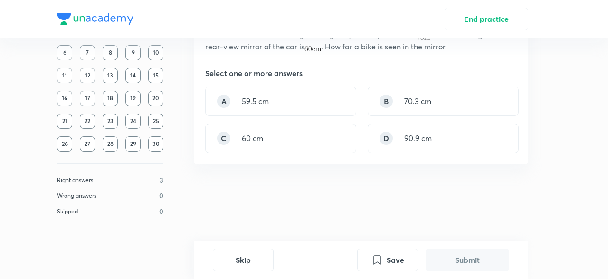
scroll to position [0, 0]
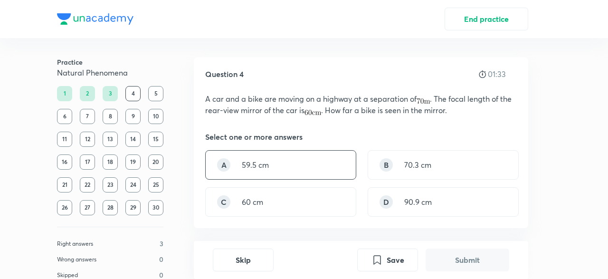
click at [341, 178] on div "A 59.5 cm" at bounding box center [280, 164] width 151 height 29
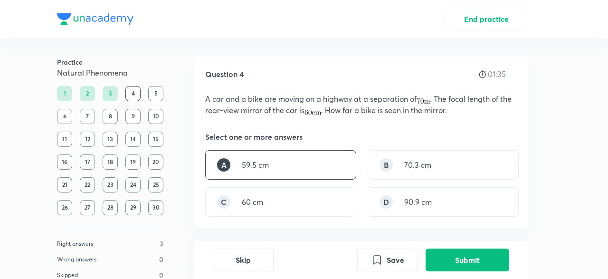
click at [413, 223] on div "Question 4 01:35 A car and a bike are moving on a highway at a separation of . …" at bounding box center [361, 142] width 335 height 171
click at [441, 255] on button "Submit" at bounding box center [468, 259] width 84 height 23
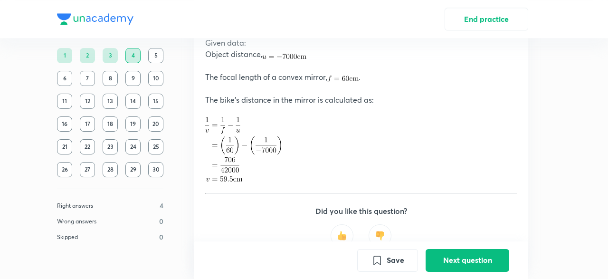
scroll to position [329, 0]
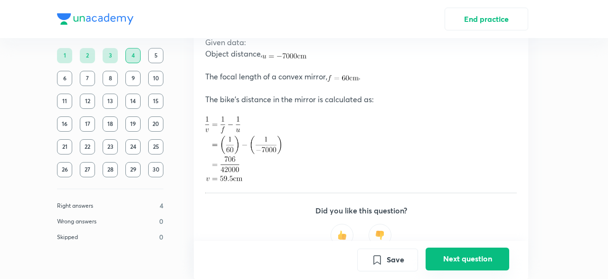
click at [431, 259] on button "Next question" at bounding box center [468, 259] width 84 height 23
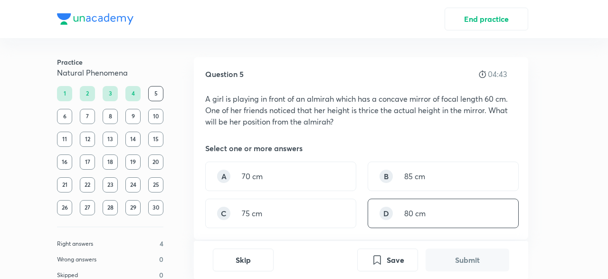
click at [385, 221] on div "D 80 cm" at bounding box center [443, 213] width 151 height 29
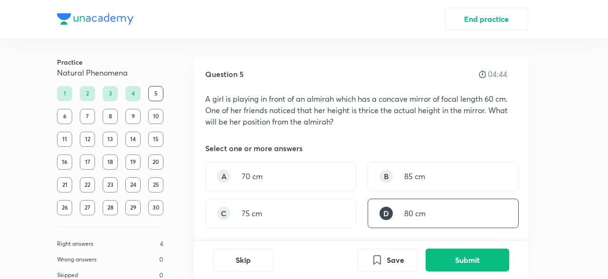
click at [423, 254] on div "Save Submit" at bounding box center [433, 260] width 152 height 23
click at [430, 257] on button "Submit" at bounding box center [468, 259] width 84 height 23
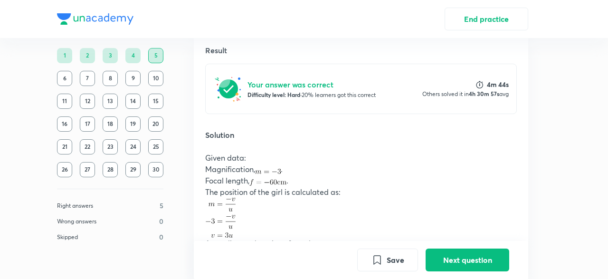
scroll to position [258, 0]
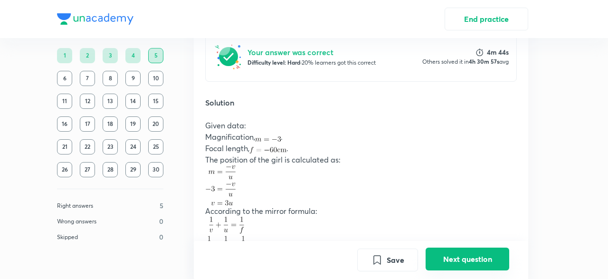
click at [441, 251] on button "Next question" at bounding box center [468, 259] width 84 height 23
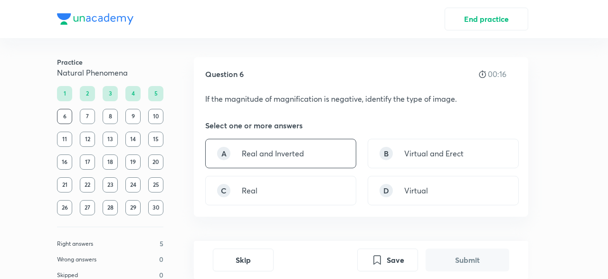
click at [331, 153] on div "A Real and Inverted" at bounding box center [280, 153] width 151 height 29
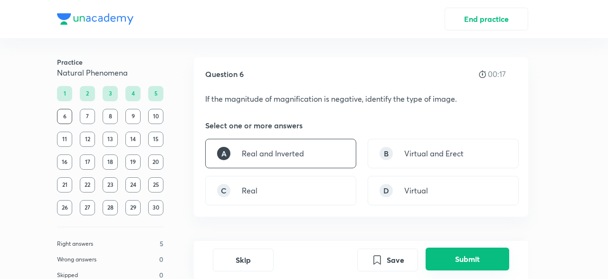
click at [443, 259] on button "Submit" at bounding box center [468, 259] width 84 height 23
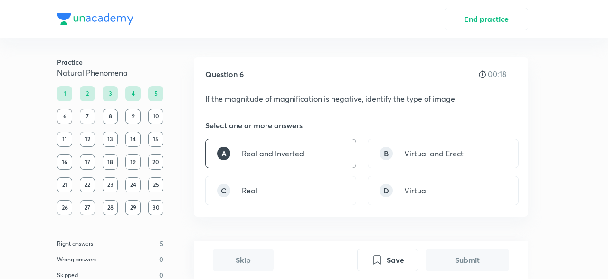
scroll to position [235, 0]
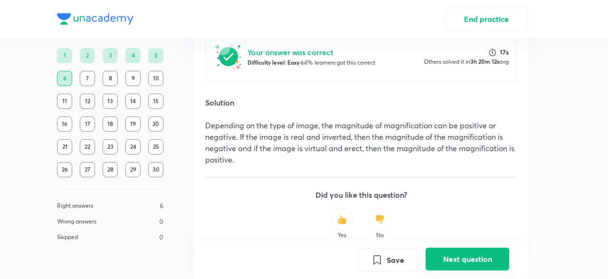
click at [437, 255] on button "Next question" at bounding box center [468, 259] width 84 height 23
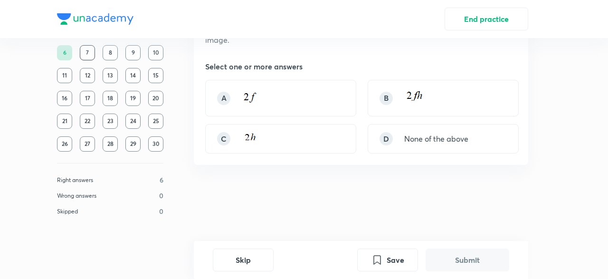
scroll to position [0, 0]
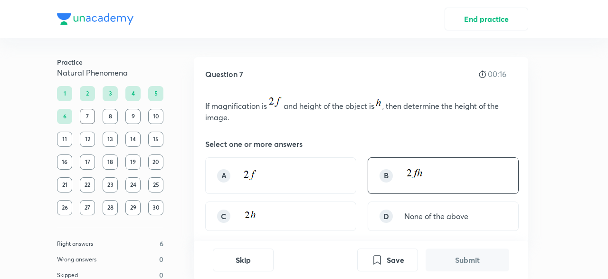
click at [429, 161] on div "B" at bounding box center [443, 175] width 151 height 37
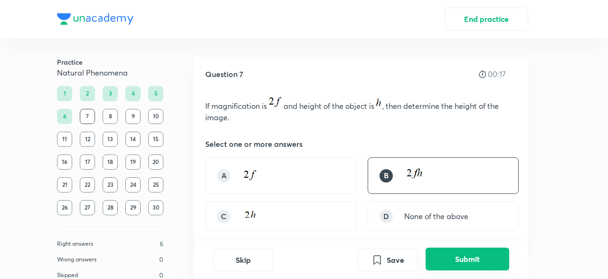
click at [456, 259] on button "Submit" at bounding box center [468, 259] width 84 height 23
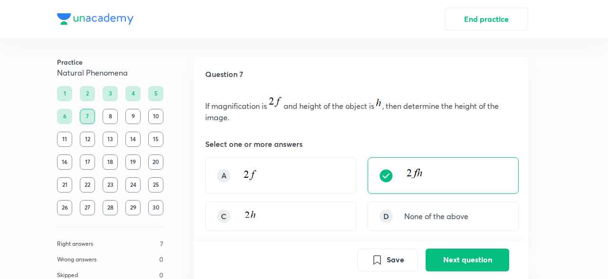
scroll to position [260, 0]
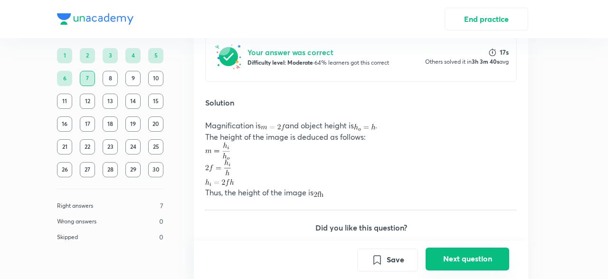
click at [435, 262] on button "Next question" at bounding box center [468, 259] width 84 height 23
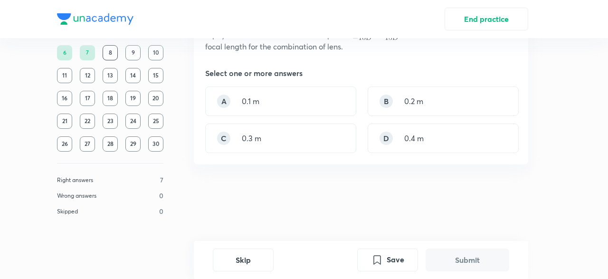
scroll to position [0, 0]
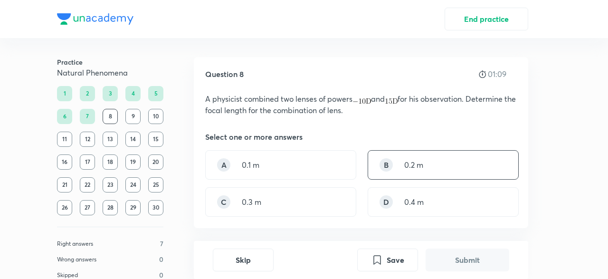
click at [368, 159] on div "B 0.2 m" at bounding box center [443, 164] width 151 height 29
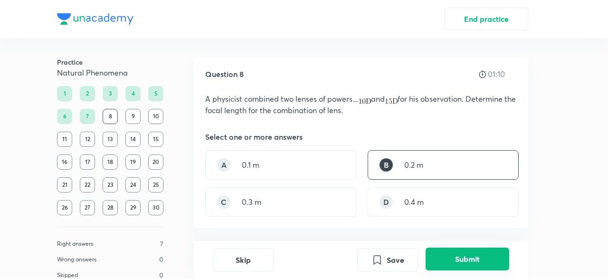
click at [449, 258] on button "Submit" at bounding box center [468, 259] width 84 height 23
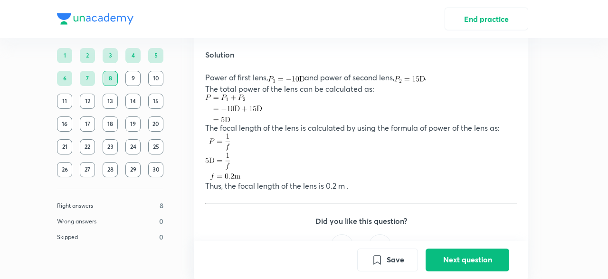
scroll to position [329, 0]
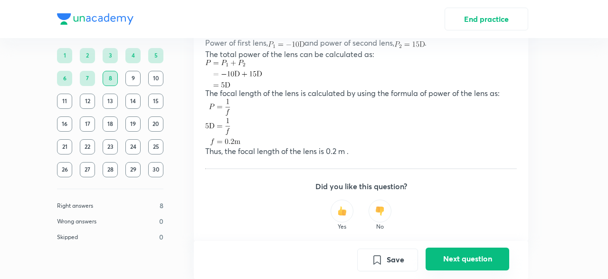
click at [442, 252] on button "Next question" at bounding box center [468, 259] width 84 height 23
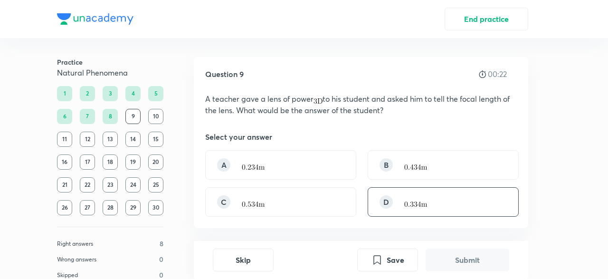
click at [390, 206] on div "D" at bounding box center [386, 201] width 13 height 13
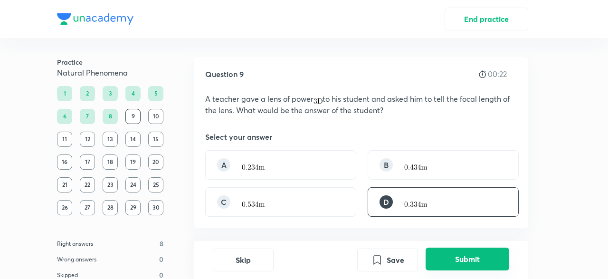
click at [443, 258] on button "Submit" at bounding box center [468, 259] width 84 height 23
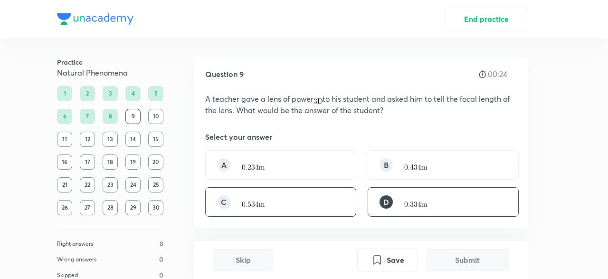
scroll to position [246, 0]
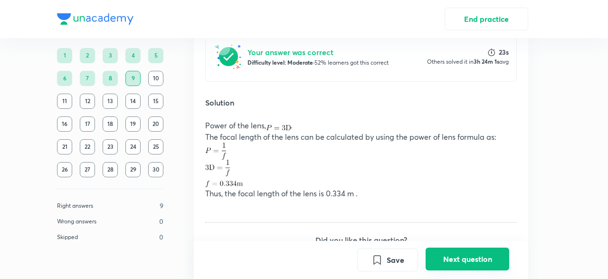
click at [460, 262] on button "Next question" at bounding box center [468, 259] width 84 height 23
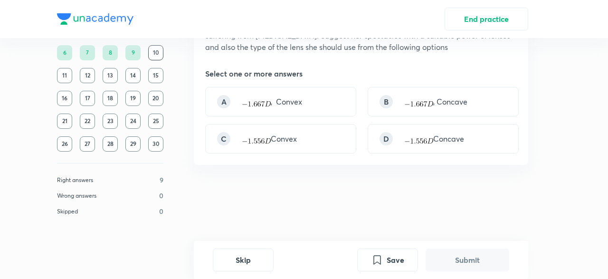
scroll to position [0, 0]
